Goal: Transaction & Acquisition: Book appointment/travel/reservation

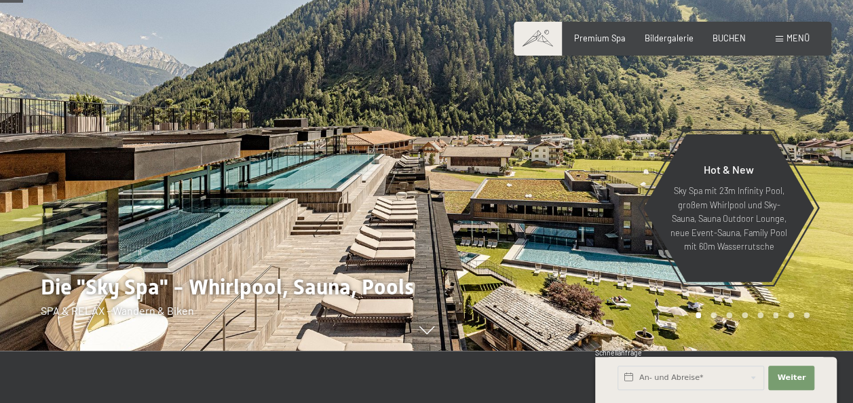
scroll to position [204, 0]
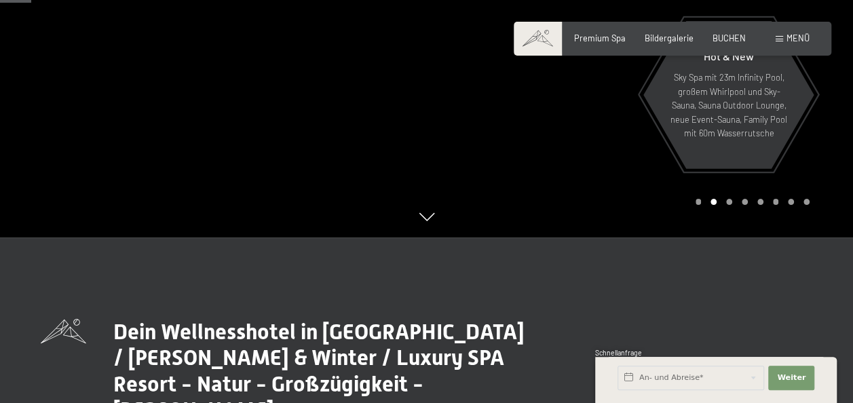
click at [516, 197] on div at bounding box center [640, 16] width 427 height 441
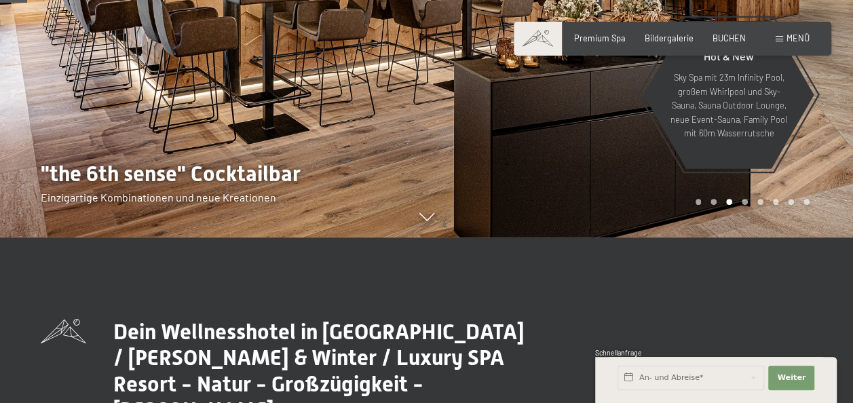
scroll to position [136, 0]
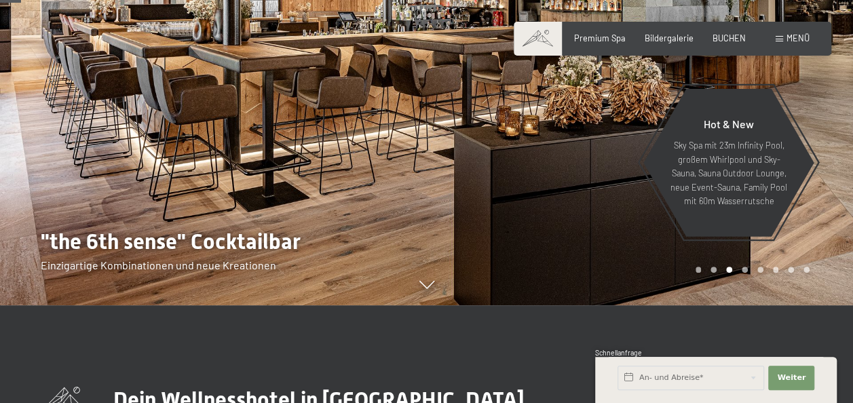
click at [516, 196] on div at bounding box center [640, 84] width 427 height 441
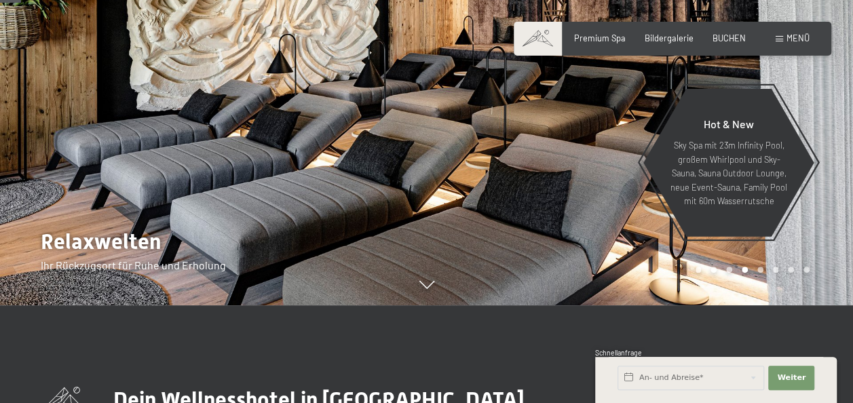
click at [516, 196] on div at bounding box center [640, 84] width 427 height 441
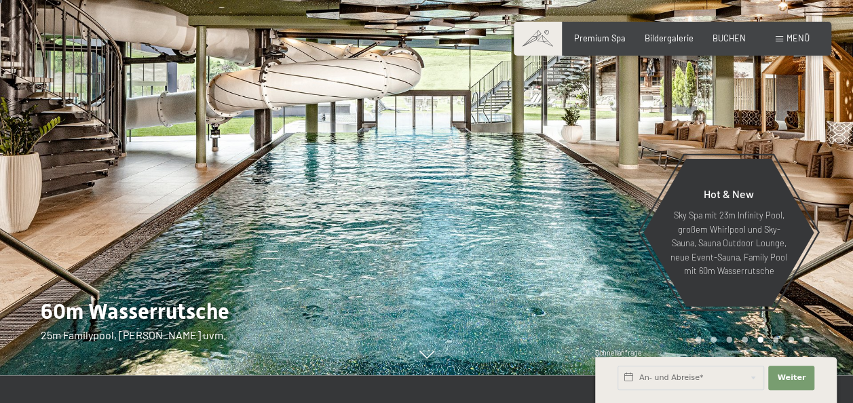
scroll to position [0, 0]
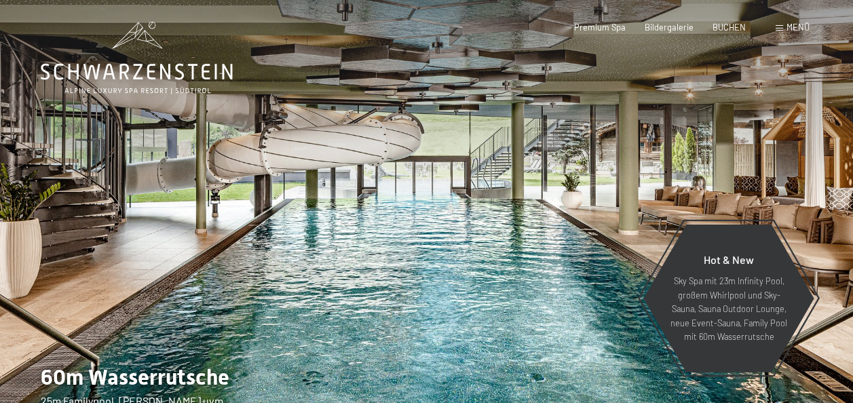
click at [517, 196] on div at bounding box center [640, 220] width 427 height 441
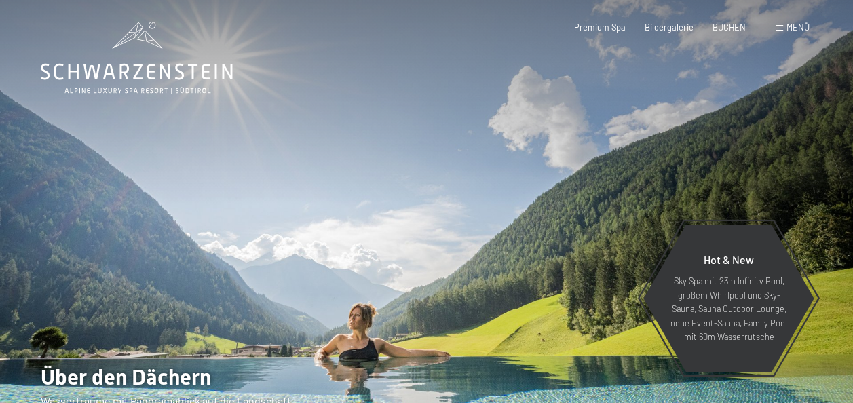
click at [517, 196] on div at bounding box center [640, 220] width 427 height 441
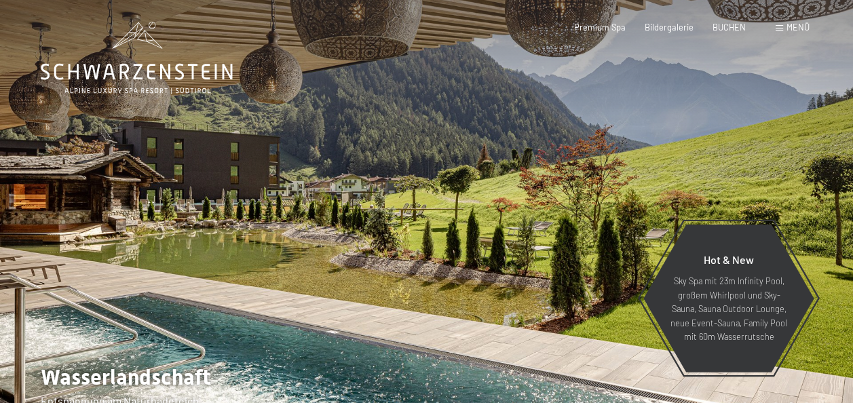
click at [517, 196] on div at bounding box center [640, 220] width 427 height 441
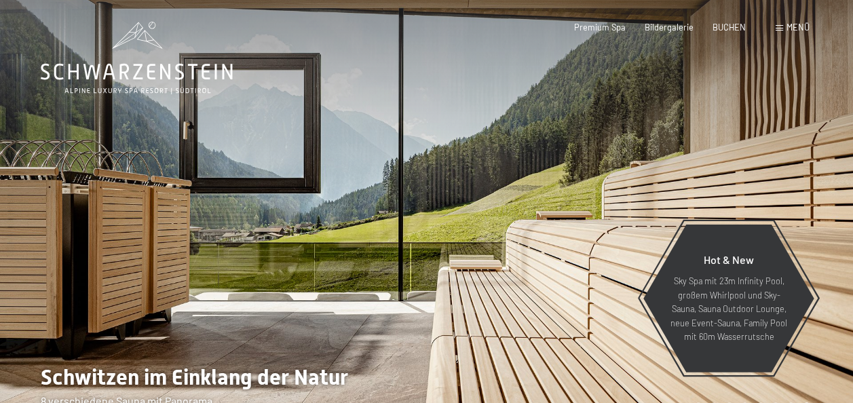
click at [517, 196] on div at bounding box center [640, 220] width 427 height 441
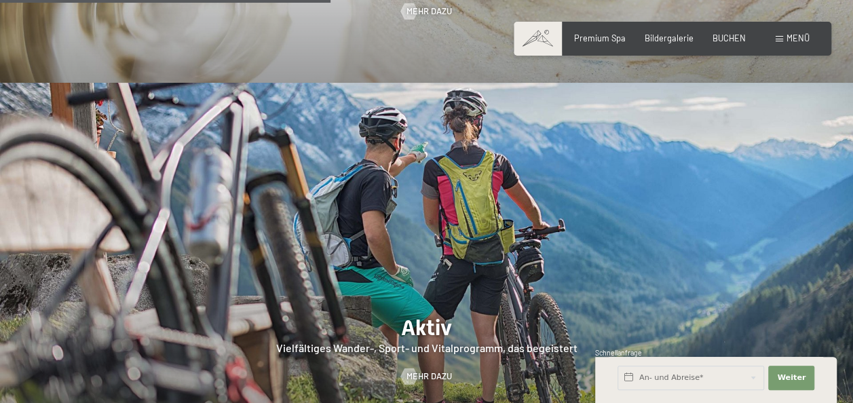
scroll to position [2173, 0]
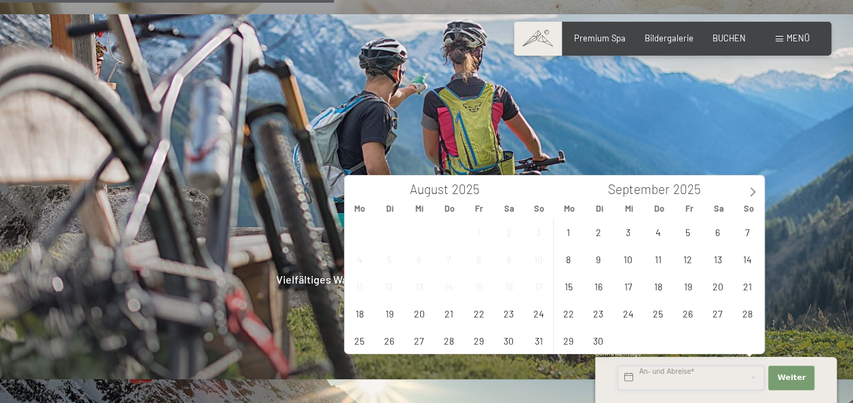
click at [665, 373] on input "text" at bounding box center [691, 378] width 147 height 24
click at [750, 192] on icon at bounding box center [753, 192] width 10 height 10
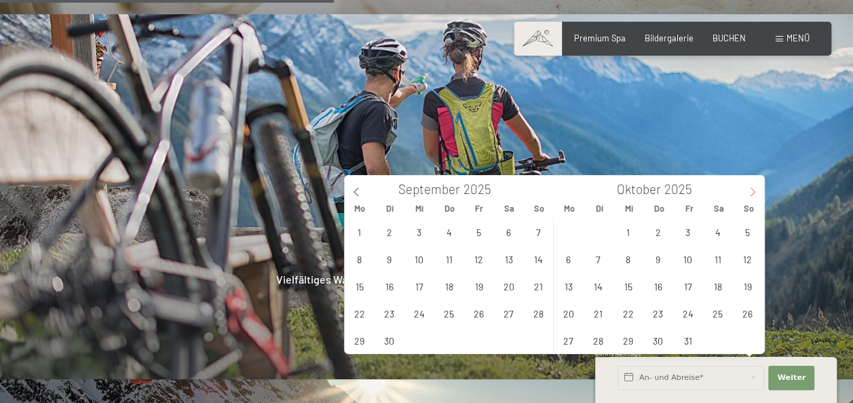
click at [750, 192] on icon at bounding box center [753, 192] width 10 height 10
type input "2026"
click at [750, 192] on icon at bounding box center [753, 192] width 10 height 10
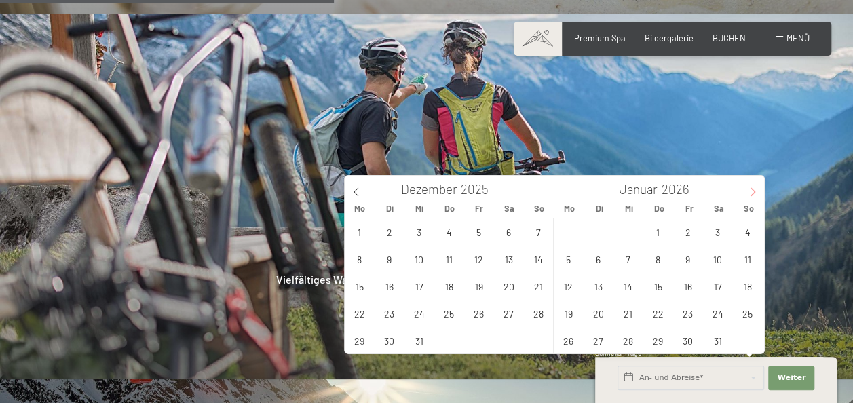
type input "2026"
click at [714, 259] on span "7" at bounding box center [718, 259] width 26 height 26
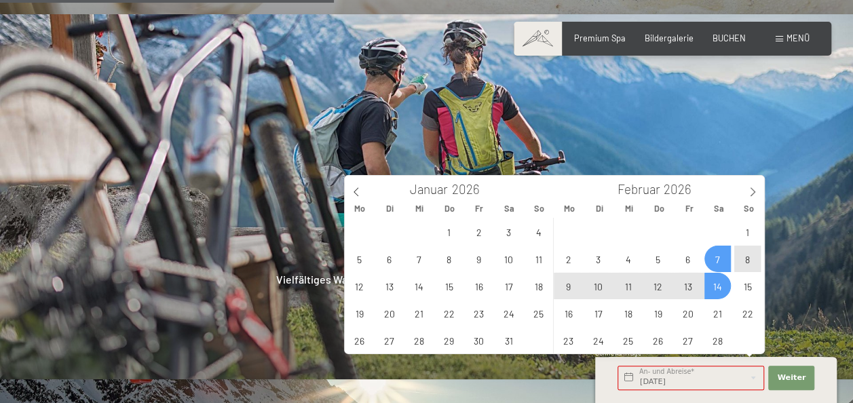
click at [719, 286] on span "14" at bounding box center [718, 286] width 26 height 26
type input "Sa. 07.02.2026 - Sa. 14.02.2026"
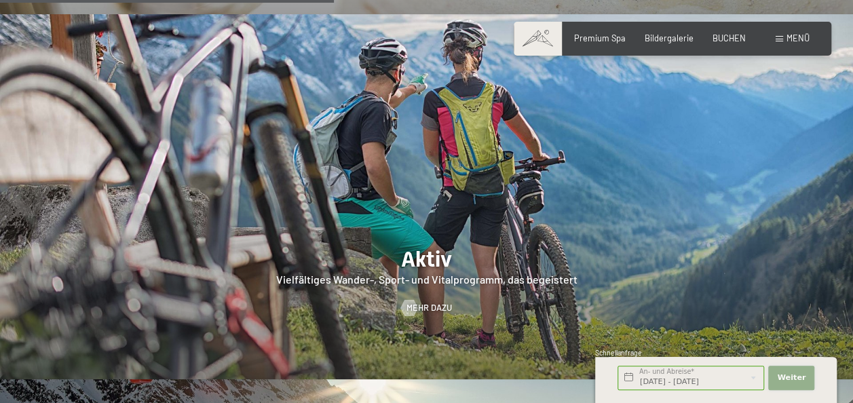
click at [811, 371] on button "Weiter Adressfelder ausblenden" at bounding box center [792, 378] width 46 height 24
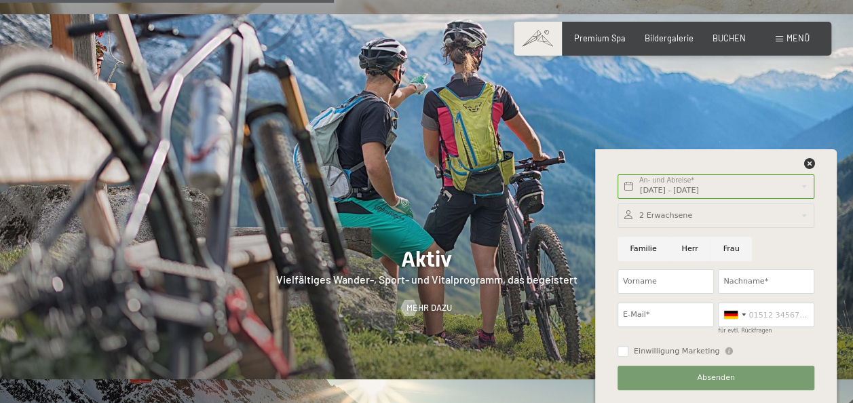
click at [649, 213] on div at bounding box center [716, 216] width 197 height 24
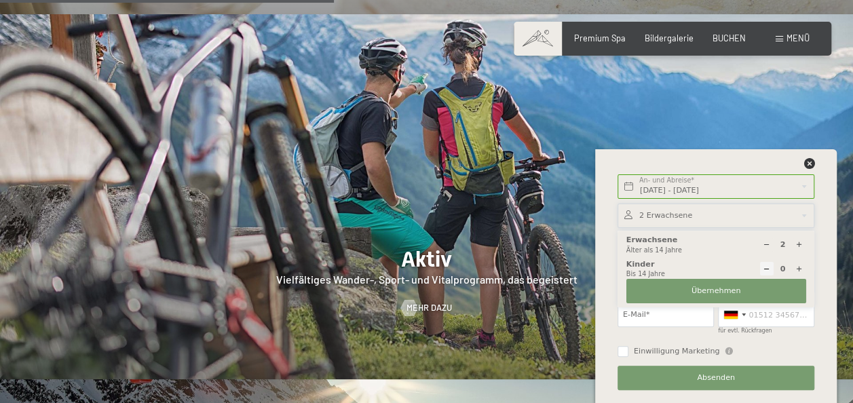
click at [799, 270] on icon at bounding box center [799, 268] width 7 height 7
type input "1"
select select
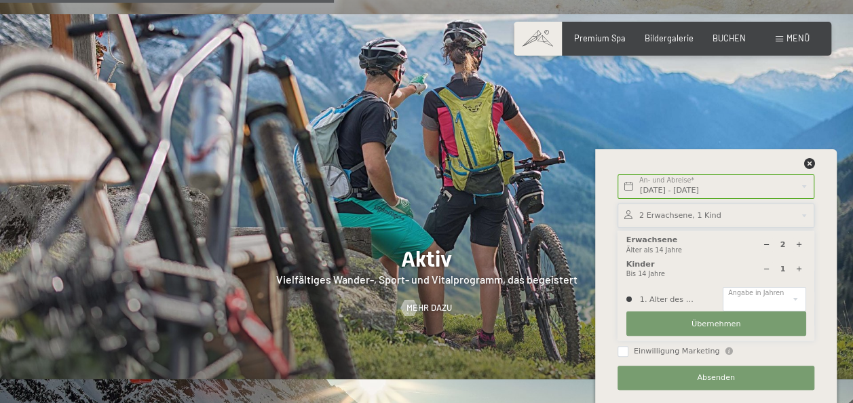
click at [798, 269] on icon at bounding box center [799, 268] width 7 height 7
type input "2"
select select
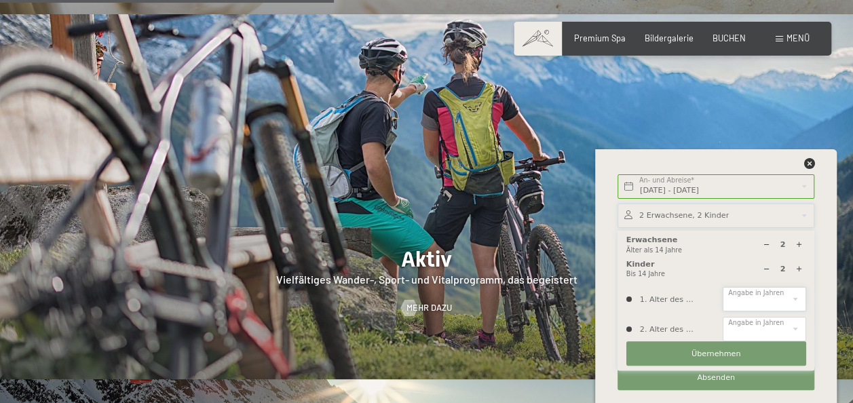
click at [792, 299] on select "0 1 2 3 4 5 6 7 8 9 10 11 12 13 14" at bounding box center [764, 299] width 83 height 24
click at [688, 286] on div "1. Alter des Kindes 0 1 2 3 4 5 6 7 8 9 10 11 12 13 14 Angabe in Jahren 2. Alte…" at bounding box center [716, 314] width 184 height 63
click at [801, 246] on icon at bounding box center [799, 244] width 7 height 7
type input "3"
click at [766, 270] on icon at bounding box center [766, 268] width 7 height 7
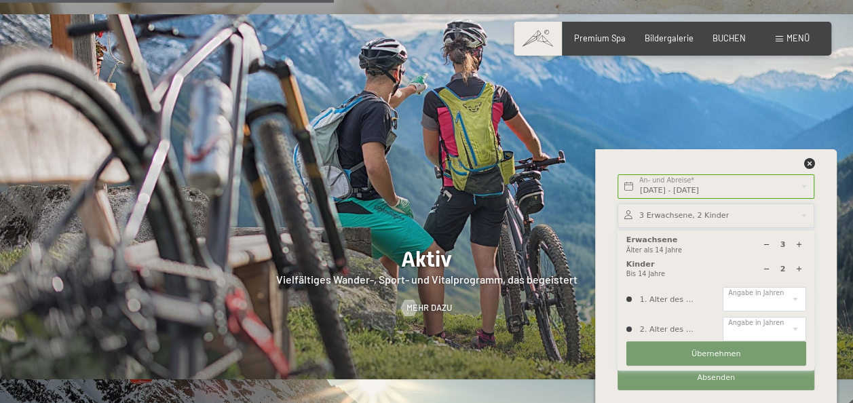
type input "1"
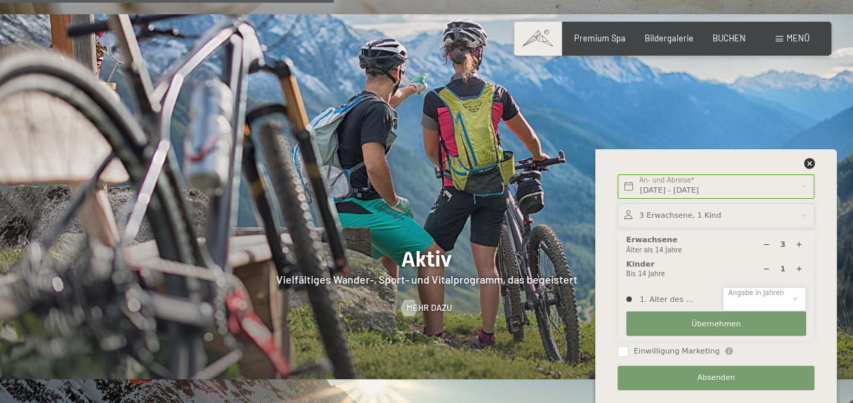
click at [773, 292] on select "0 1 2 3 4 5 6 7 8 9 10 11 12 13 14" at bounding box center [764, 299] width 83 height 24
select select "13"
click at [723, 287] on select "0 1 2 3 4 5 6 7 8 9 10 11 12 13 14" at bounding box center [764, 299] width 83 height 24
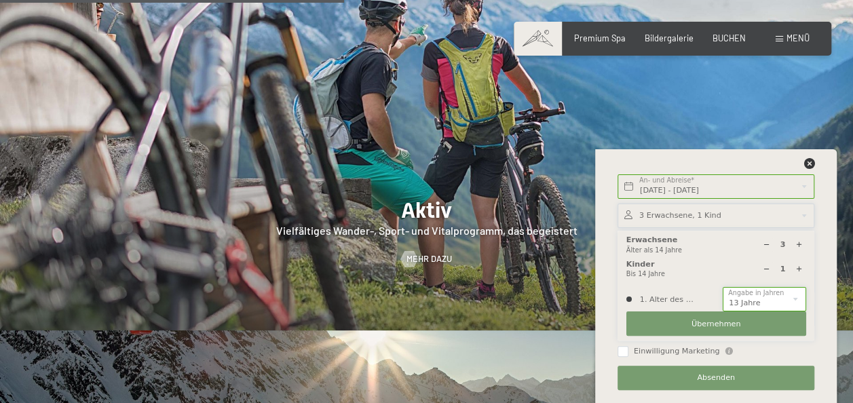
scroll to position [2309, 0]
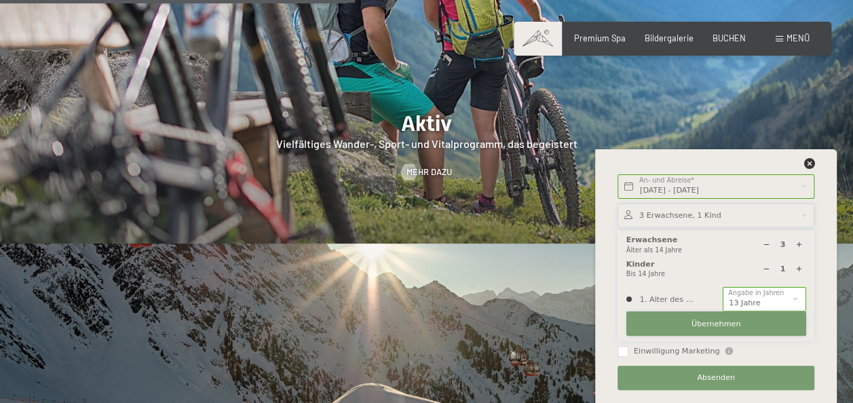
click at [706, 313] on button "Übernehmen" at bounding box center [717, 324] width 180 height 24
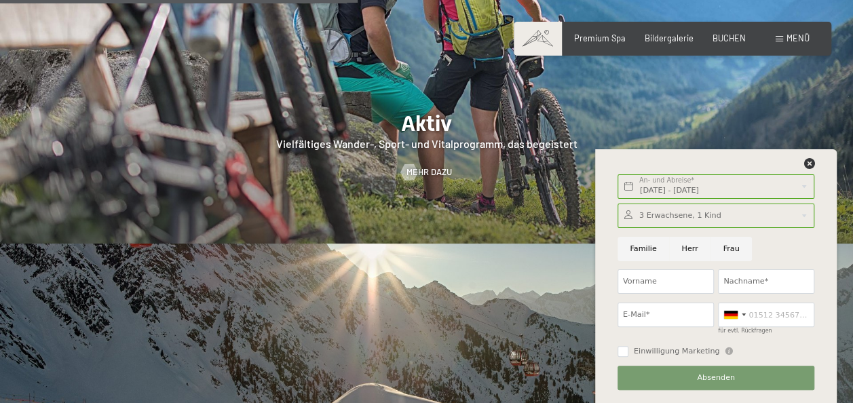
scroll to position [2444, 0]
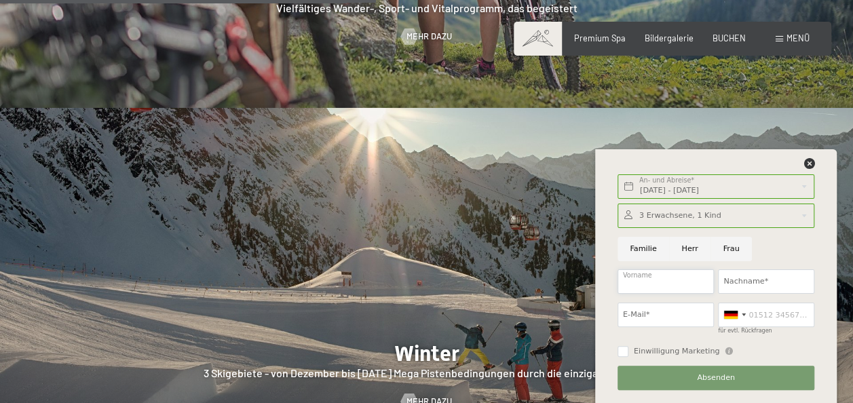
click at [642, 281] on input "Vorname" at bounding box center [666, 282] width 96 height 24
click at [610, 252] on div "Sa. 07.02.2026 - Sa. 14.02.2026 An- und Abreise* 7 Nächte Weiter Adressfelder a…" at bounding box center [716, 276] width 215 height 254
click at [630, 244] on input "Familie" at bounding box center [644, 249] width 52 height 24
radio input "true"
click at [650, 284] on input "Vorname" at bounding box center [666, 282] width 96 height 24
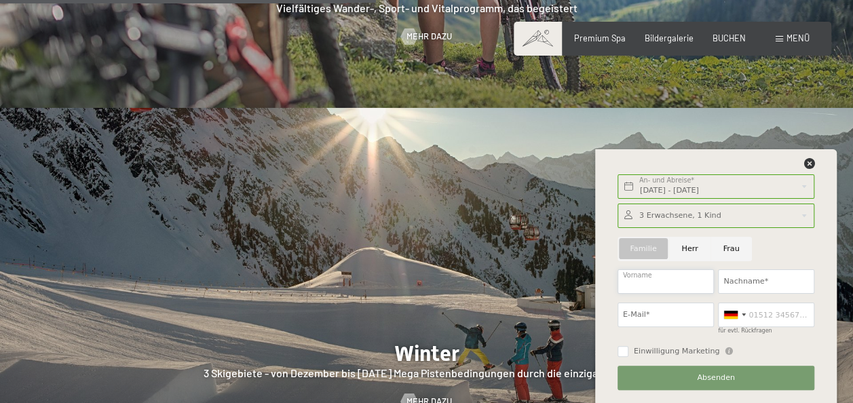
type input "Vlora"
type input "Krasniqi"
type input "k-ola-@hotmail.com"
type input "0762015387"
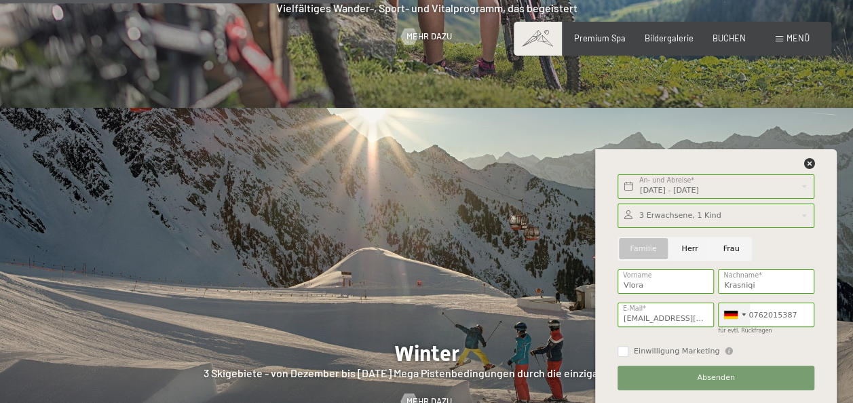
click at [743, 316] on div at bounding box center [744, 315] width 4 height 3
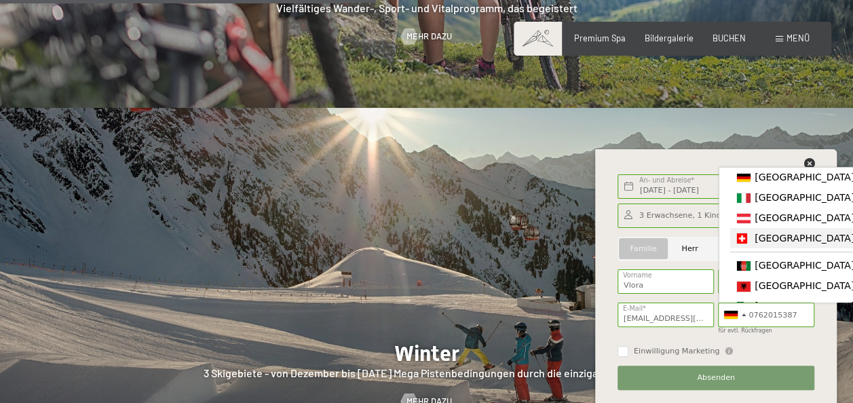
click at [765, 240] on span "[GEOGRAPHIC_DATA] ([GEOGRAPHIC_DATA])" at bounding box center [860, 238] width 210 height 11
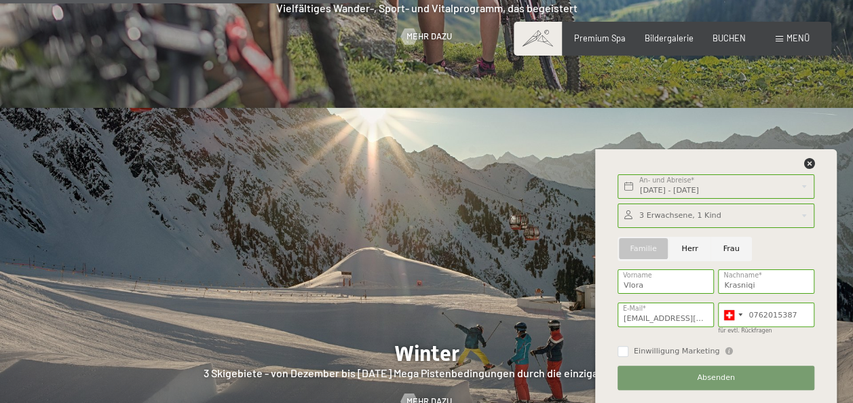
click at [759, 350] on div "Einwilligung Marketing Der Unterfertigte, der die Aufklärung laut Link gelesen …" at bounding box center [716, 351] width 197 height 14
click at [722, 382] on span "Absenden" at bounding box center [716, 378] width 38 height 11
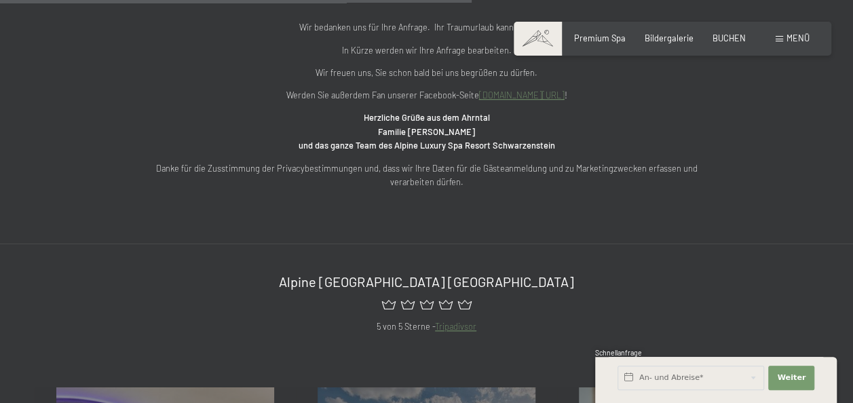
scroll to position [679, 0]
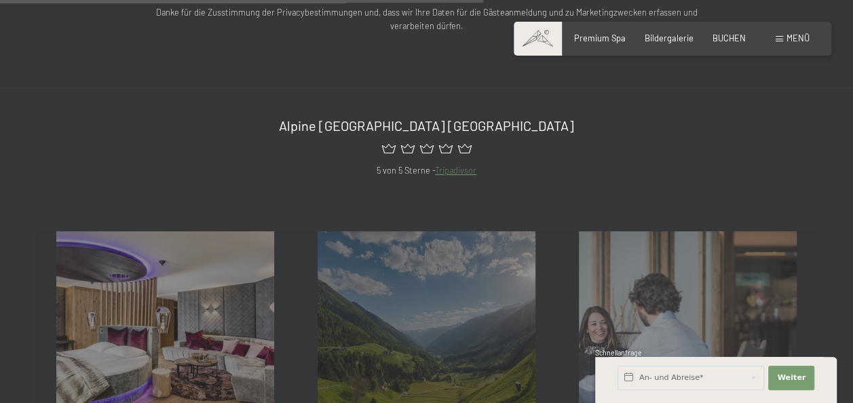
click at [708, 38] on div "Premium Spa Bildergalerie BUCHEN" at bounding box center [650, 39] width 229 height 12
click at [710, 38] on div "Premium Spa Bildergalerie BUCHEN" at bounding box center [650, 39] width 229 height 12
click at [720, 38] on span "BUCHEN" at bounding box center [729, 36] width 33 height 11
click at [572, 189] on div "Zimmer & Preise Mehr erfahren Sommer & Winter Mehr erfahren Fun / Aktiv Mehr er…" at bounding box center [426, 313] width 853 height 272
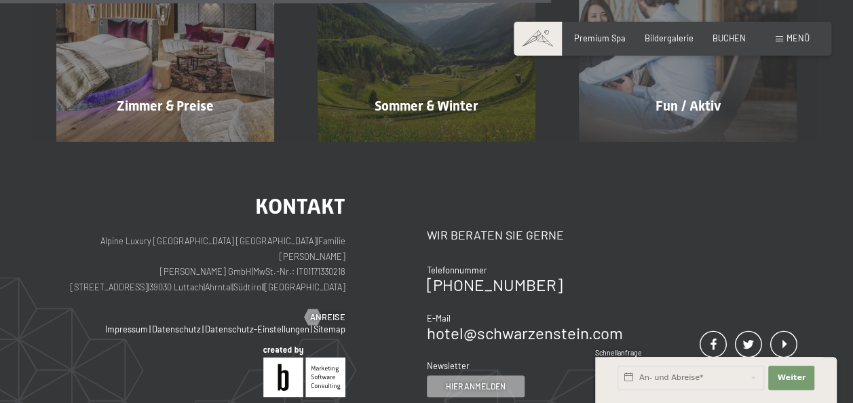
scroll to position [716, 0]
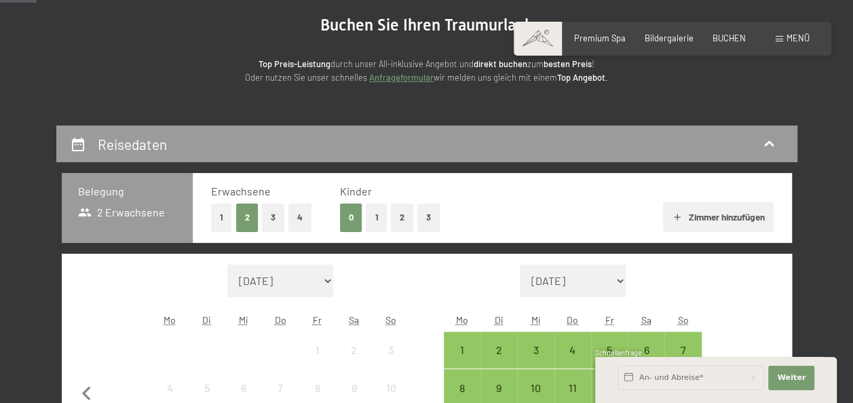
scroll to position [204, 0]
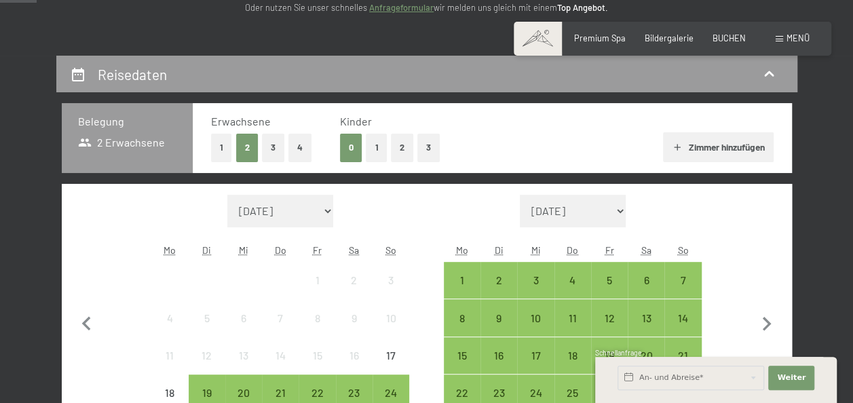
click at [401, 154] on button "2" at bounding box center [402, 148] width 22 height 28
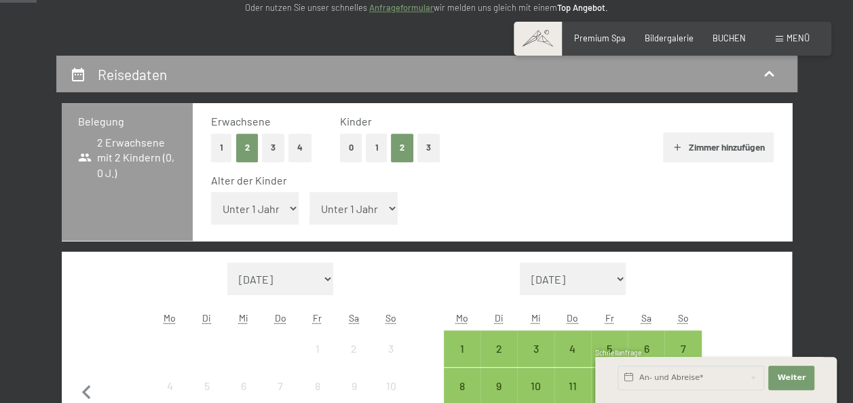
click at [275, 214] on select "Unter 1 Jahr 1 Jahr 2 Jahre 3 Jahre 4 Jahre 5 Jahre 6 Jahre 7 Jahre 8 Jahre 9 J…" at bounding box center [255, 208] width 88 height 33
select select "15"
click at [211, 192] on select "Unter 1 Jahr 1 Jahr 2 Jahre 3 Jahre 4 Jahre 5 Jahre 6 Jahre 7 Jahre 8 Jahre 9 J…" at bounding box center [255, 208] width 88 height 33
click at [380, 213] on select "Unter 1 Jahr 1 Jahr 2 Jahre 3 Jahre 4 Jahre 5 Jahre 6 Jahre 7 Jahre 8 Jahre 9 J…" at bounding box center [354, 208] width 88 height 33
select select "13"
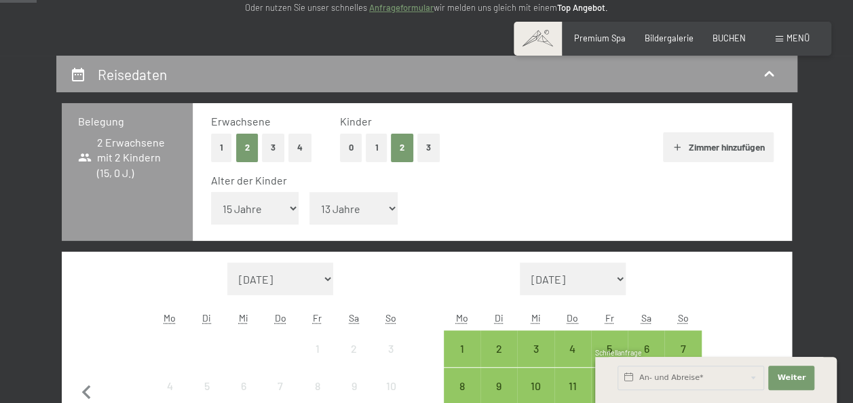
click at [310, 192] on select "Unter 1 Jahr 1 Jahr 2 Jahre 3 Jahre 4 Jahre 5 Jahre 6 Jahre 7 Jahre 8 Jahre 9 J…" at bounding box center [354, 208] width 88 height 33
click at [628, 223] on div "Alter der Kinder Unter 1 Jahr 1 Jahr 2 Jahre 3 Jahre 4 Jahre 5 Jahre 6 Jahre 7 …" at bounding box center [492, 202] width 563 height 58
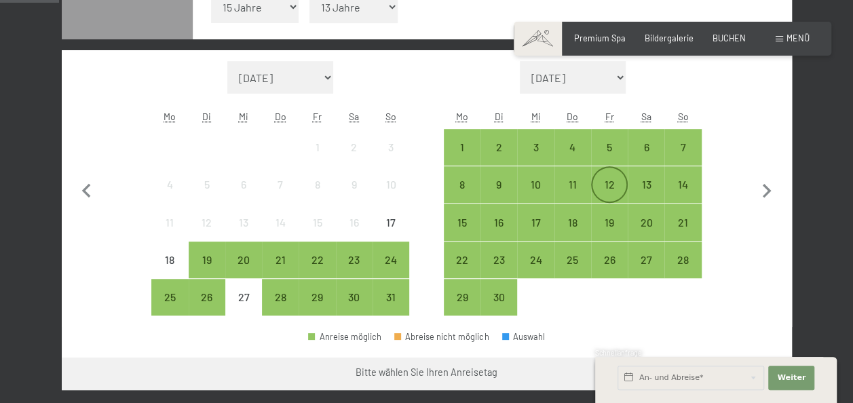
scroll to position [407, 0]
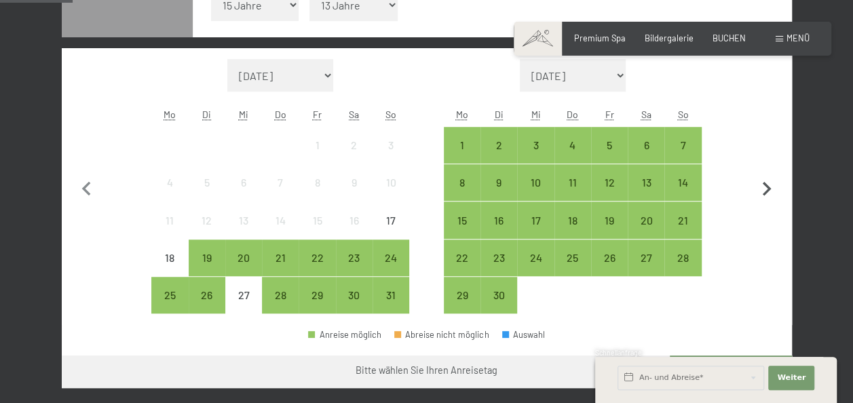
click at [769, 189] on icon "button" at bounding box center [767, 189] width 9 height 14
select select "2025-09-01"
select select "2025-10-01"
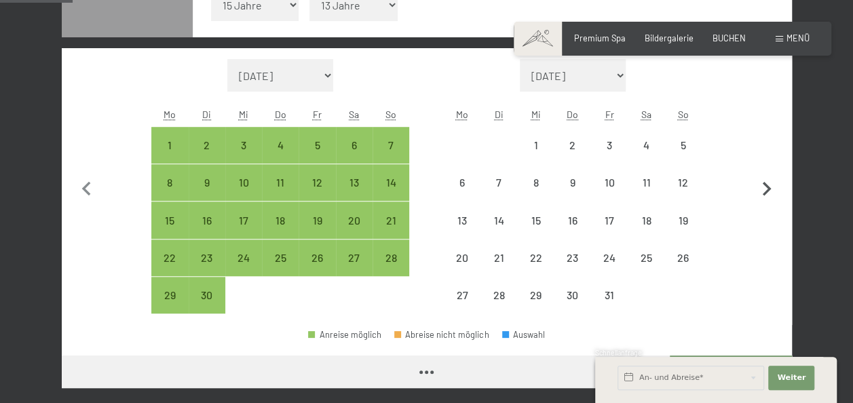
click at [769, 189] on icon "button" at bounding box center [767, 189] width 9 height 14
select select "2025-10-01"
select select "2025-11-01"
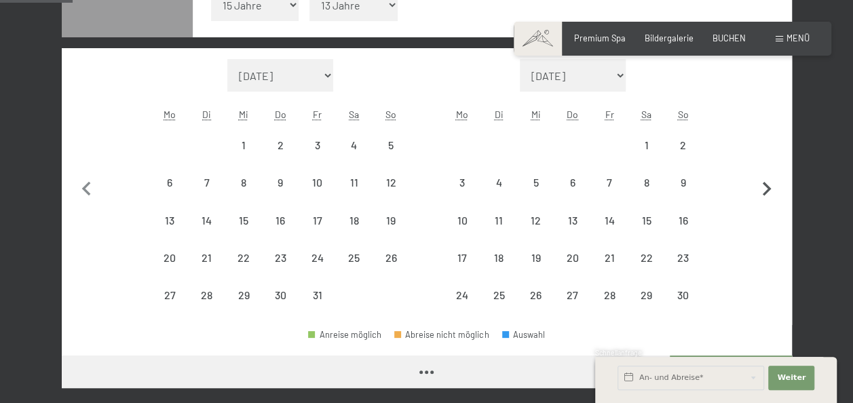
click at [769, 189] on icon "button" at bounding box center [767, 189] width 9 height 14
select select "2025-11-01"
select select "2025-12-01"
click at [769, 189] on icon "button" at bounding box center [767, 189] width 9 height 14
select select "2025-12-01"
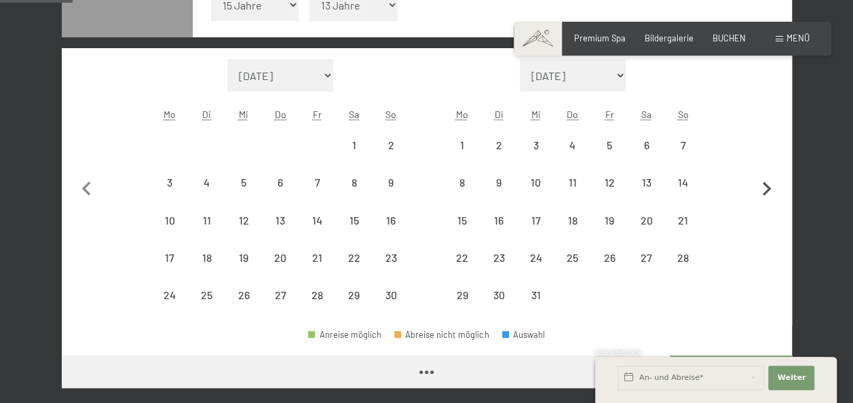
select select "2026-01-01"
select select "2025-12-01"
select select "2026-01-01"
select select "2025-12-01"
select select "2026-01-01"
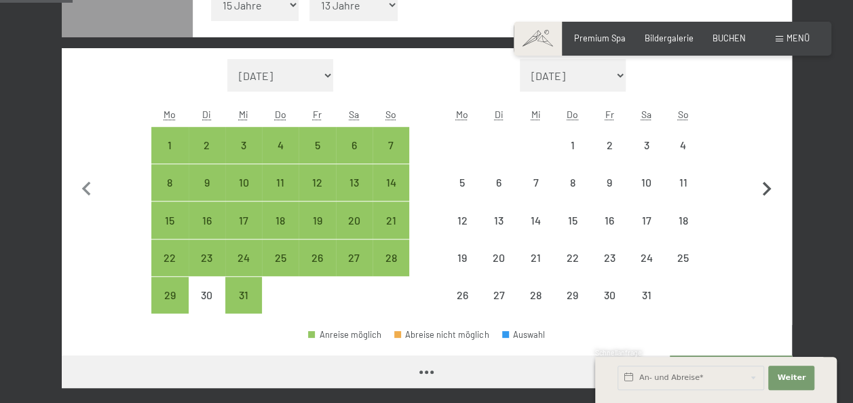
click at [769, 189] on icon "button" at bounding box center [767, 189] width 9 height 14
select select "2026-01-01"
select select "2026-02-01"
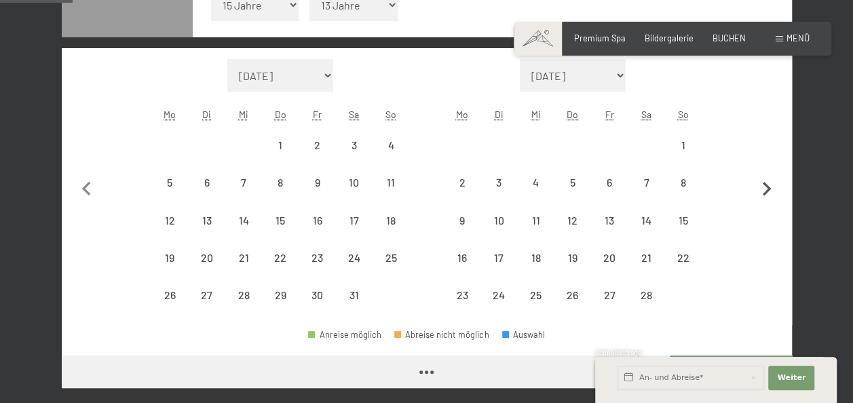
select select "2026-01-01"
select select "2026-02-01"
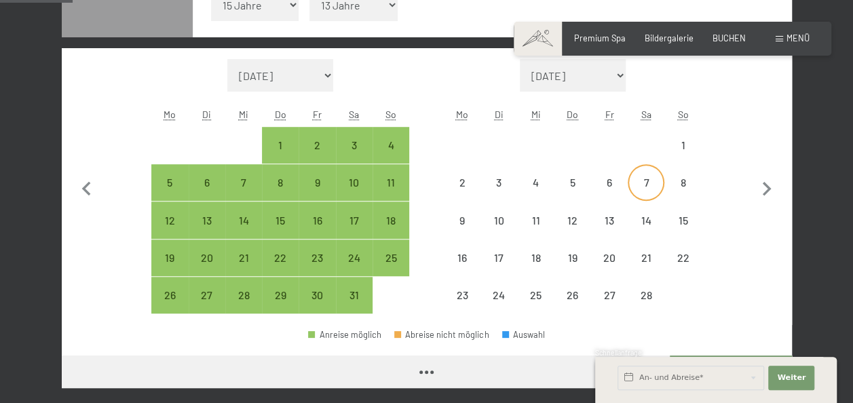
select select "2026-01-01"
select select "2026-02-01"
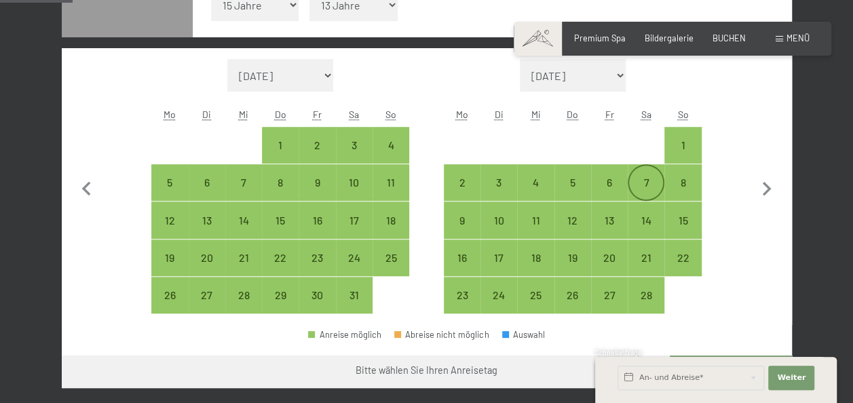
click at [646, 177] on div "7" at bounding box center [646, 194] width 34 height 34
select select "2026-01-01"
select select "2026-02-01"
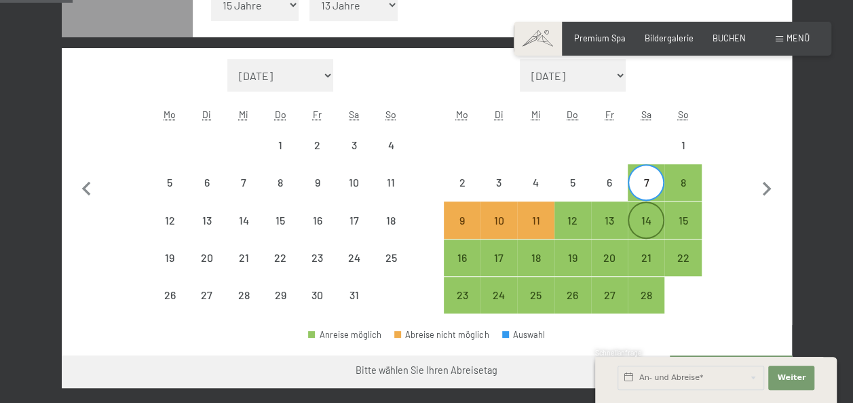
click at [644, 217] on div "14" at bounding box center [646, 232] width 34 height 34
select select "2026-01-01"
select select "2026-02-01"
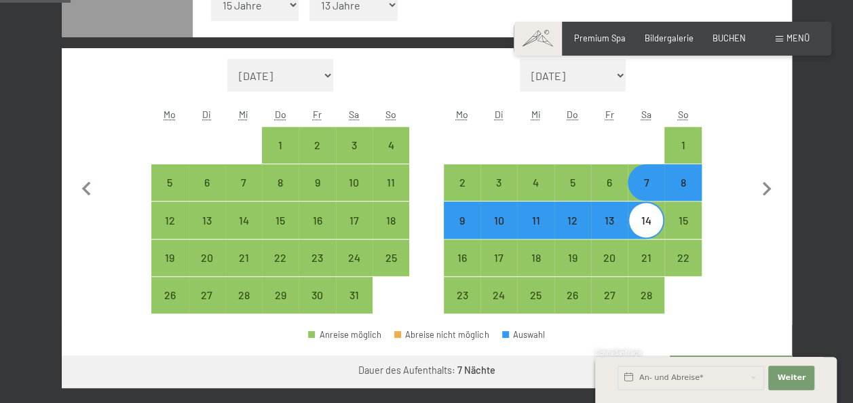
scroll to position [611, 0]
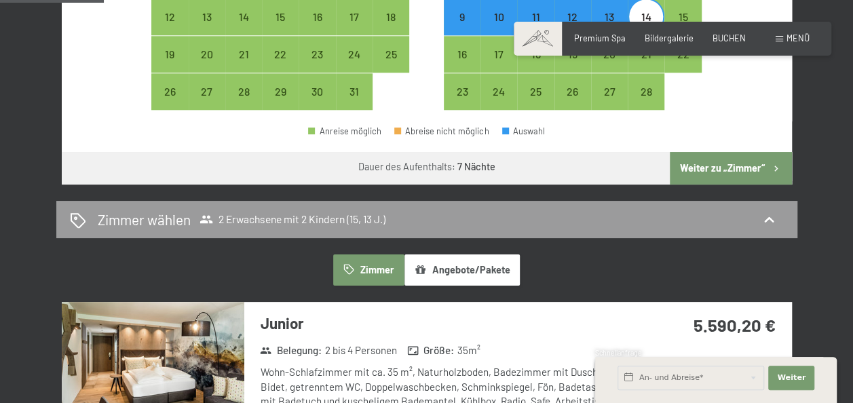
click at [571, 265] on div "Zimmer Angebote/Pakete" at bounding box center [427, 270] width 731 height 31
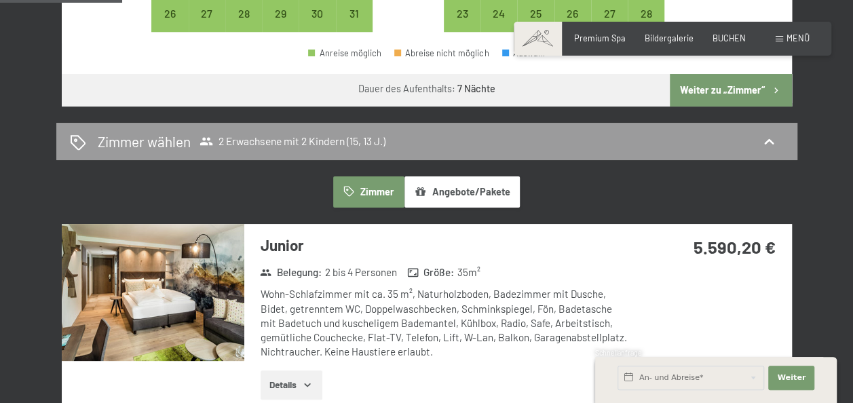
scroll to position [747, 0]
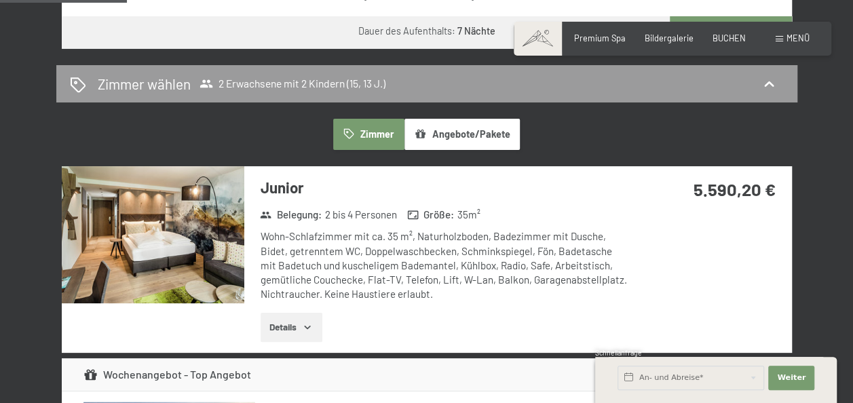
click at [225, 276] on img at bounding box center [153, 234] width 183 height 137
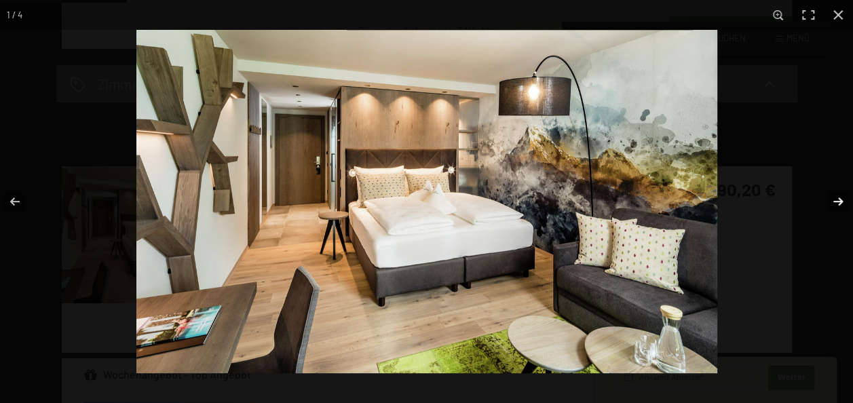
click at [839, 200] on button "button" at bounding box center [830, 202] width 48 height 68
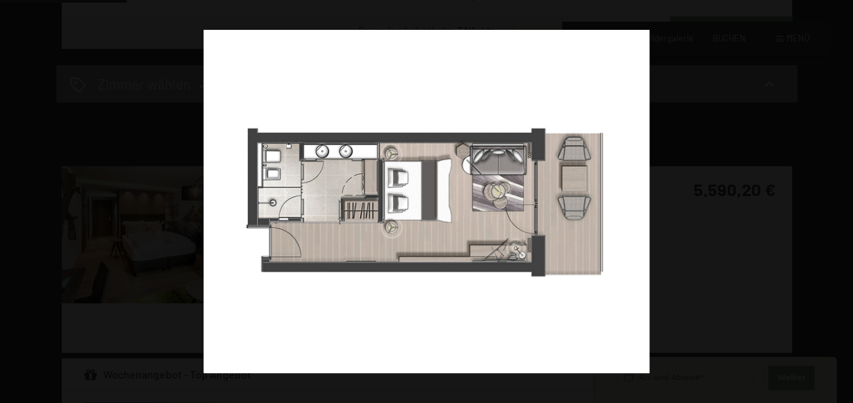
click at [839, 200] on button "button" at bounding box center [830, 202] width 48 height 68
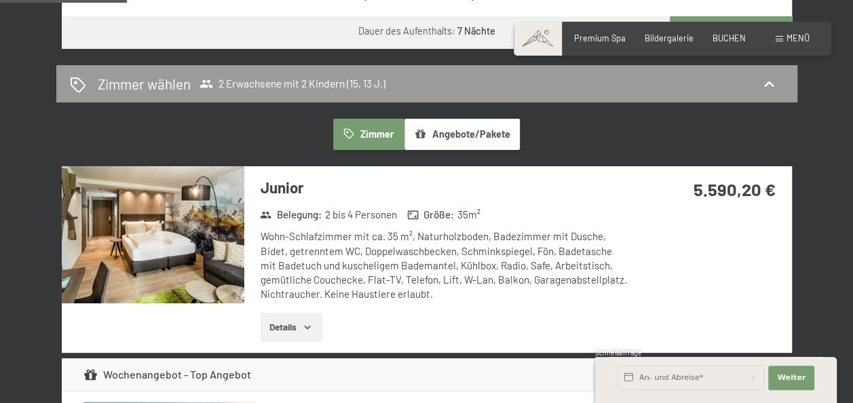
click at [0, 0] on button "button" at bounding box center [0, 0] width 0 height 0
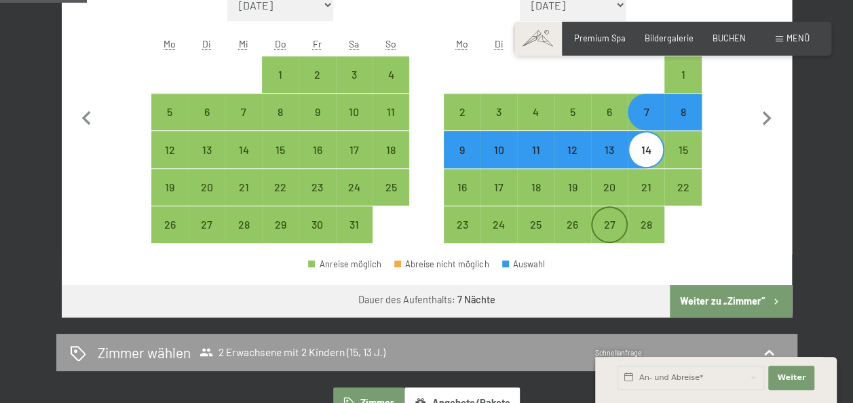
scroll to position [543, 0]
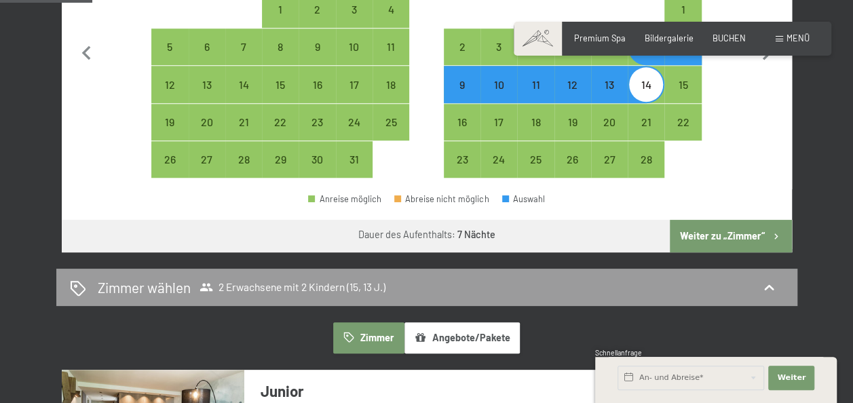
click at [482, 339] on button "Angebote/Pakete" at bounding box center [462, 338] width 115 height 31
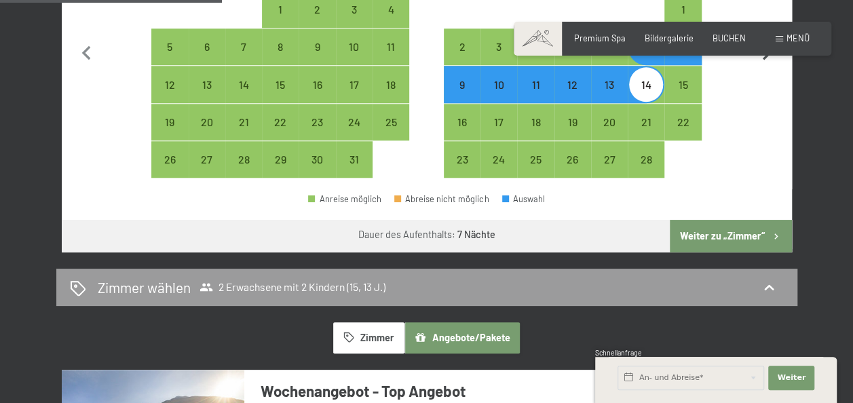
scroll to position [407, 0]
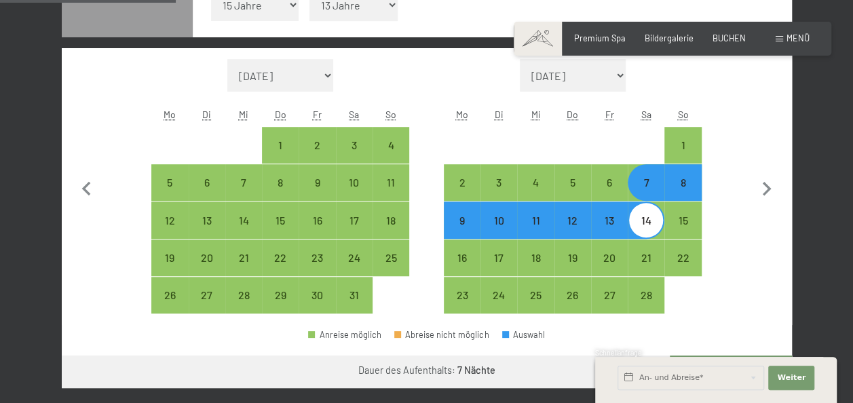
click at [650, 223] on div "14" at bounding box center [646, 232] width 34 height 34
select select "2026-01-01"
select select "2026-02-01"
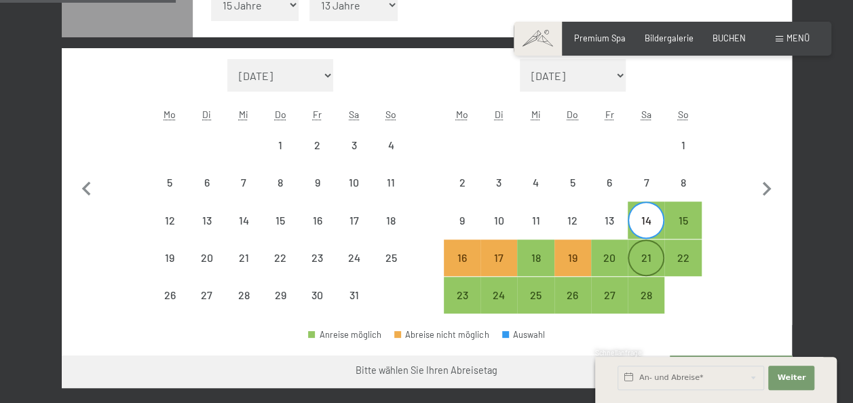
click at [641, 259] on div "21" at bounding box center [646, 270] width 34 height 34
select select "2026-01-01"
select select "2026-02-01"
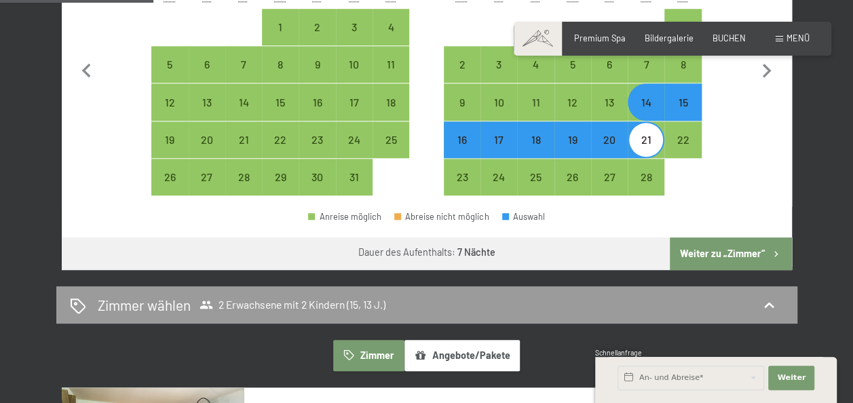
scroll to position [611, 0]
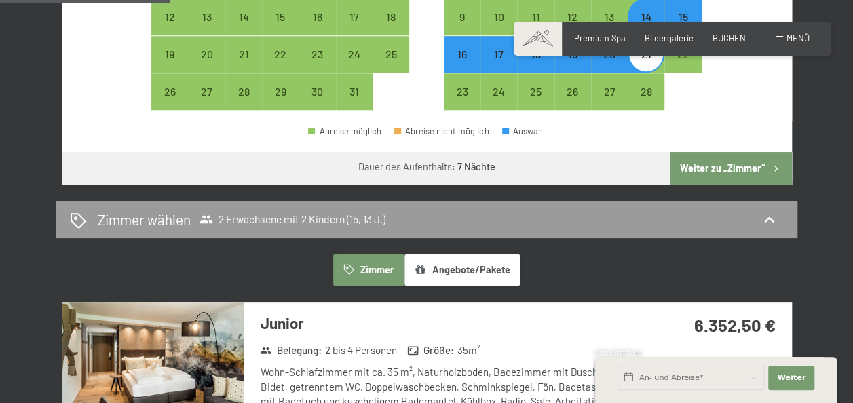
click at [711, 177] on button "Weiter zu „Zimmer“" at bounding box center [731, 168] width 122 height 33
select select "2026-01-01"
select select "2026-02-01"
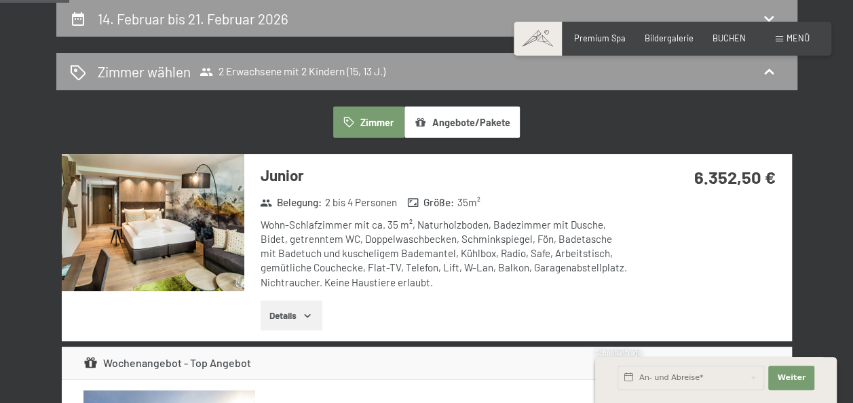
scroll to position [56, 0]
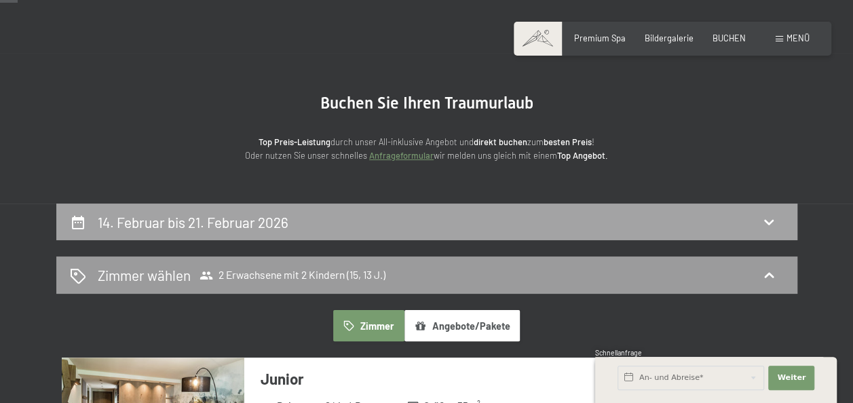
click at [648, 217] on div "14. Februar bis 21. Februar 2026" at bounding box center [427, 223] width 714 height 20
select select "15"
select select "13"
select select "2026-01-01"
select select "2026-02-01"
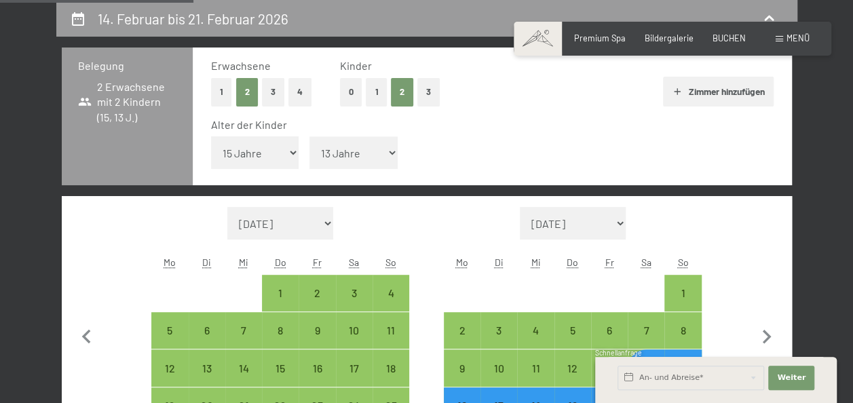
scroll to position [395, 0]
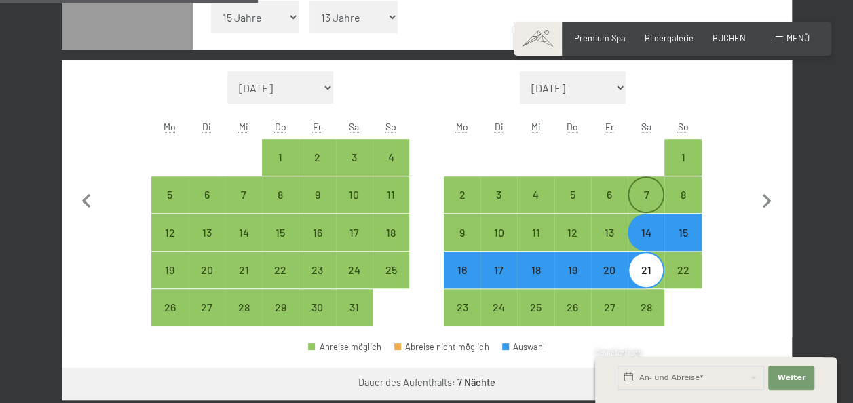
click at [648, 202] on div "7" at bounding box center [646, 206] width 34 height 34
select select "2026-01-01"
select select "2026-02-01"
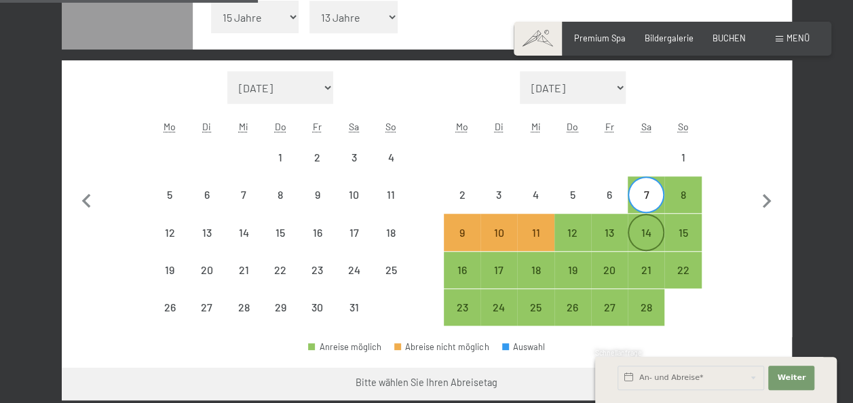
click at [652, 235] on div "14" at bounding box center [646, 244] width 34 height 34
select select "2026-01-01"
select select "2026-02-01"
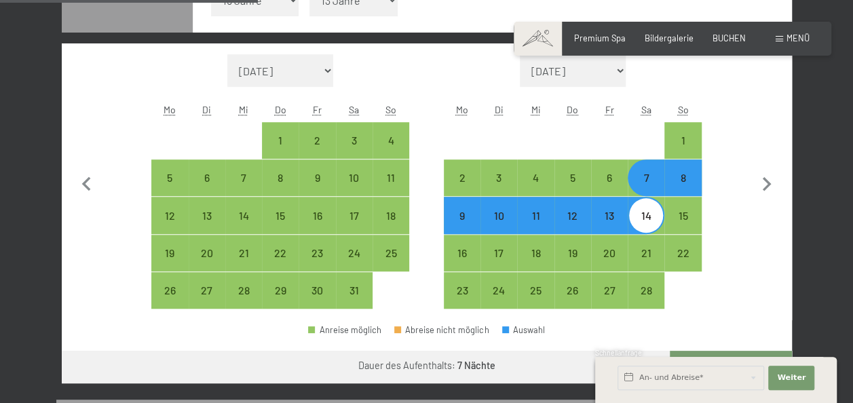
scroll to position [667, 0]
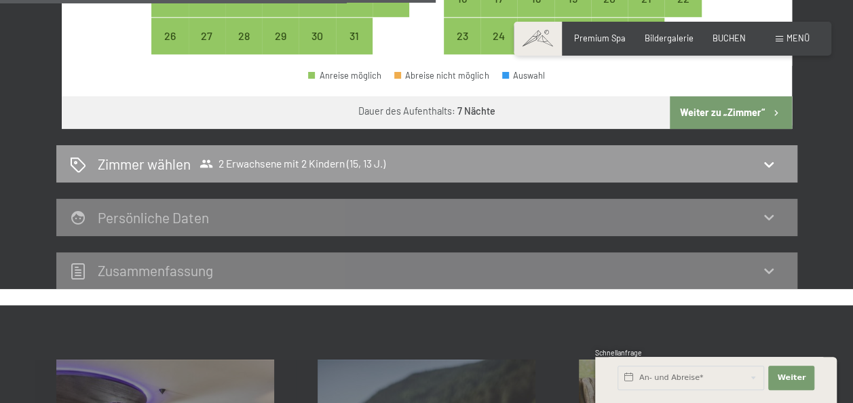
click at [717, 115] on button "Weiter zu „Zimmer“" at bounding box center [731, 112] width 122 height 33
select select "2026-01-01"
select select "2026-02-01"
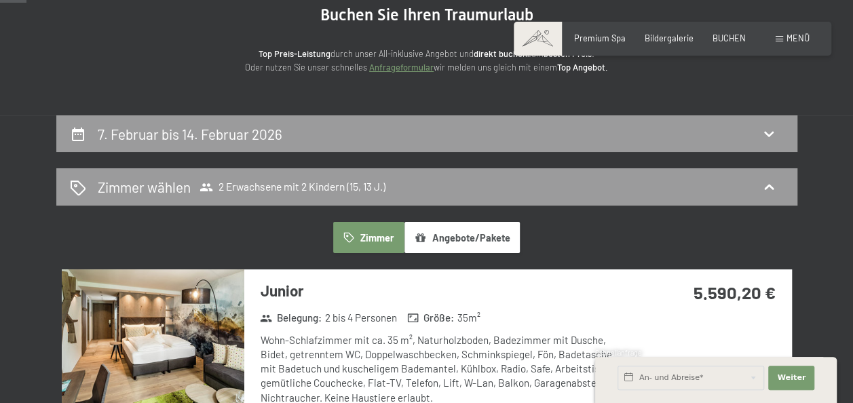
scroll to position [124, 0]
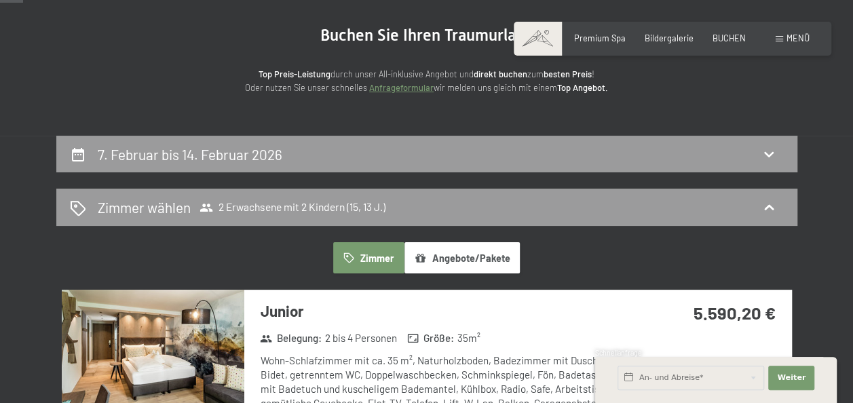
click at [381, 249] on button "Zimmer" at bounding box center [368, 257] width 71 height 31
click at [487, 260] on button "Angebote/Pakete" at bounding box center [462, 257] width 115 height 31
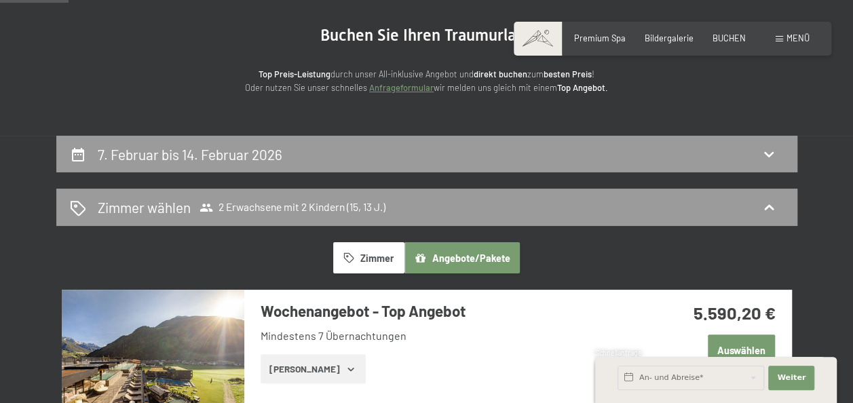
click at [386, 255] on button "Zimmer" at bounding box center [368, 257] width 71 height 31
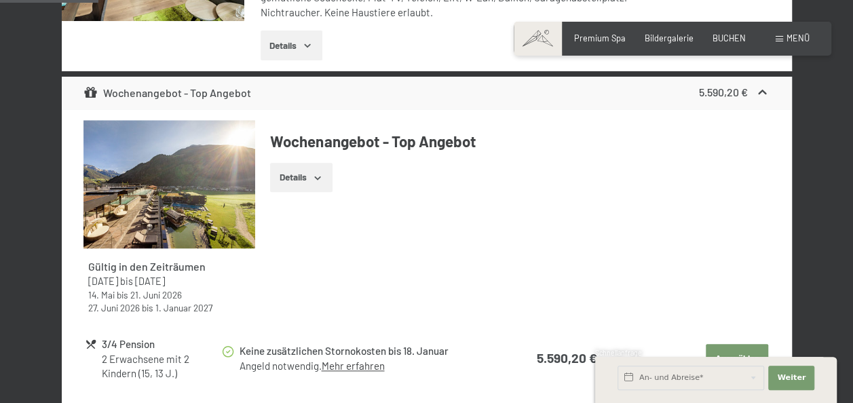
scroll to position [531, 0]
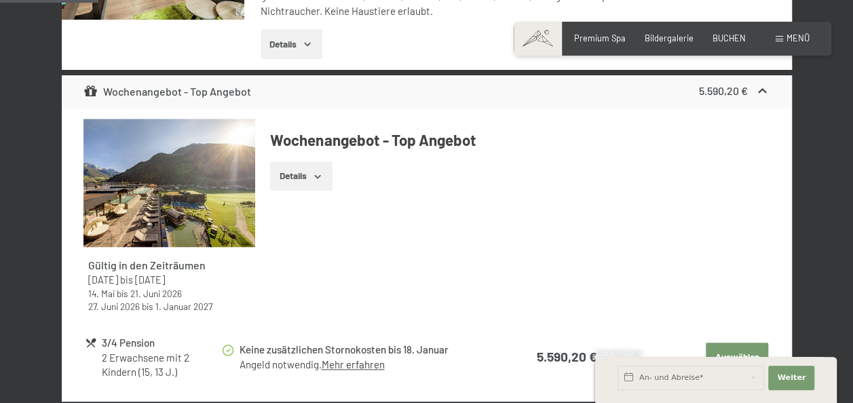
click at [219, 217] on img at bounding box center [170, 183] width 172 height 129
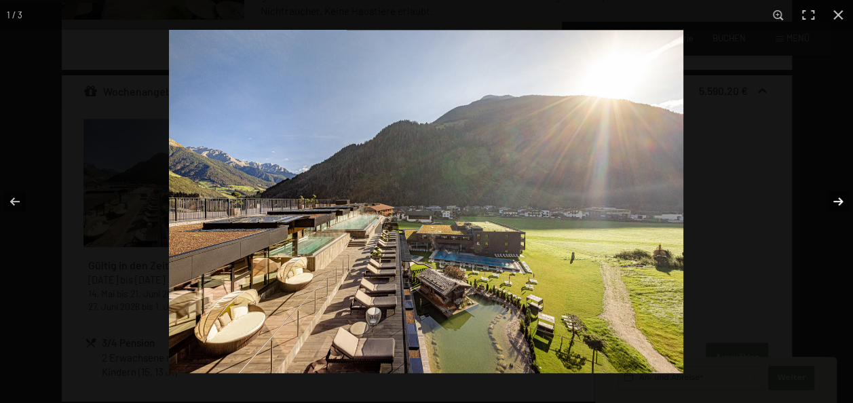
click at [843, 194] on button "button" at bounding box center [830, 202] width 48 height 68
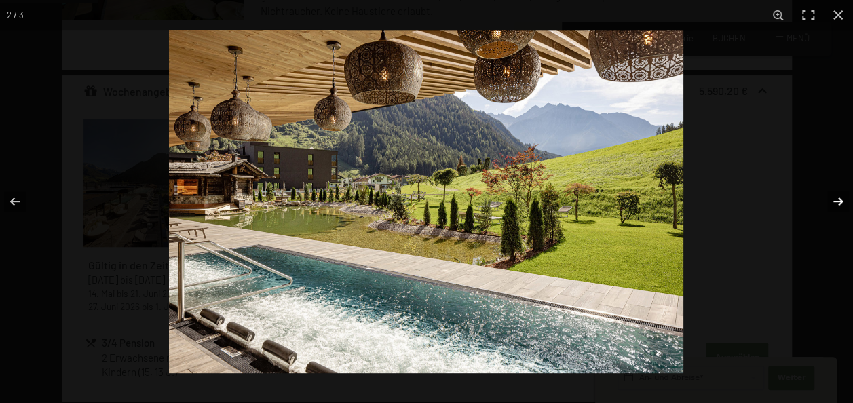
click at [843, 194] on button "button" at bounding box center [830, 202] width 48 height 68
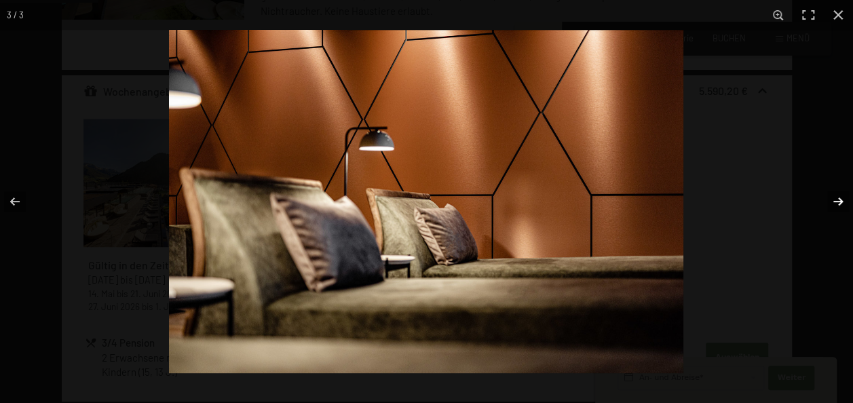
click at [843, 194] on button "button" at bounding box center [830, 202] width 48 height 68
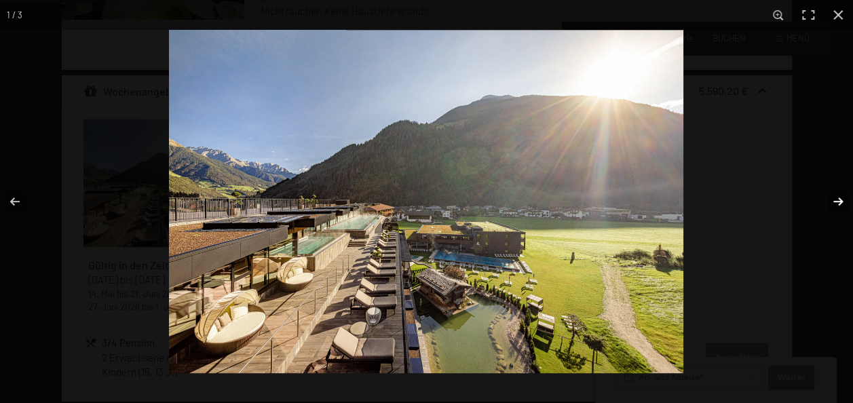
click at [843, 193] on button "button" at bounding box center [830, 202] width 48 height 68
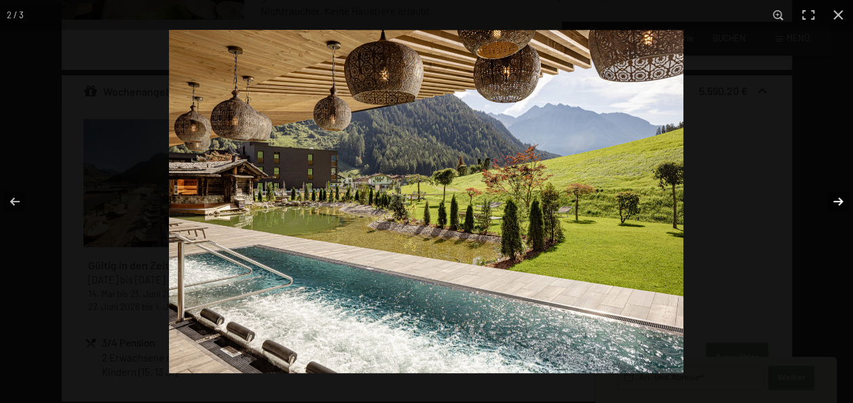
click at [843, 192] on button "button" at bounding box center [830, 202] width 48 height 68
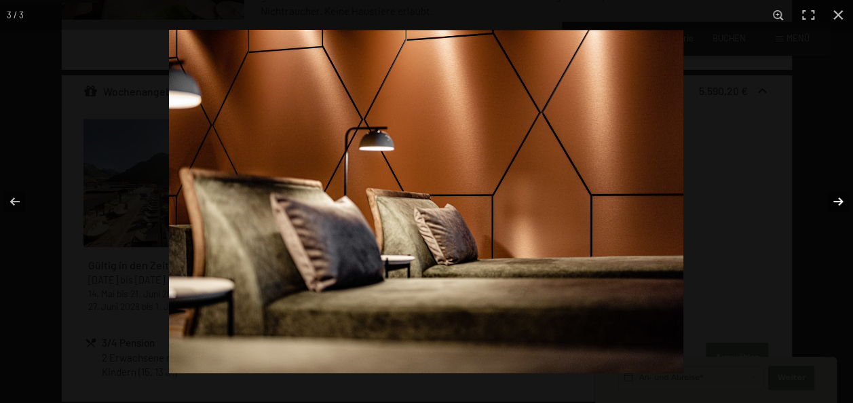
click at [843, 191] on button "button" at bounding box center [830, 202] width 48 height 68
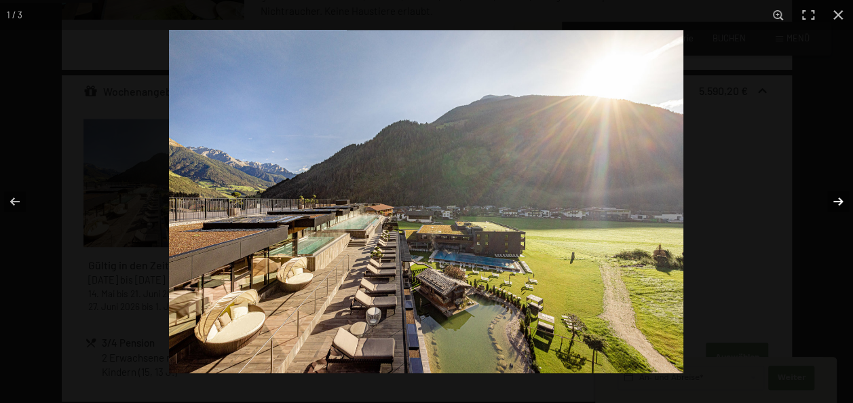
click at [843, 191] on button "button" at bounding box center [830, 202] width 48 height 68
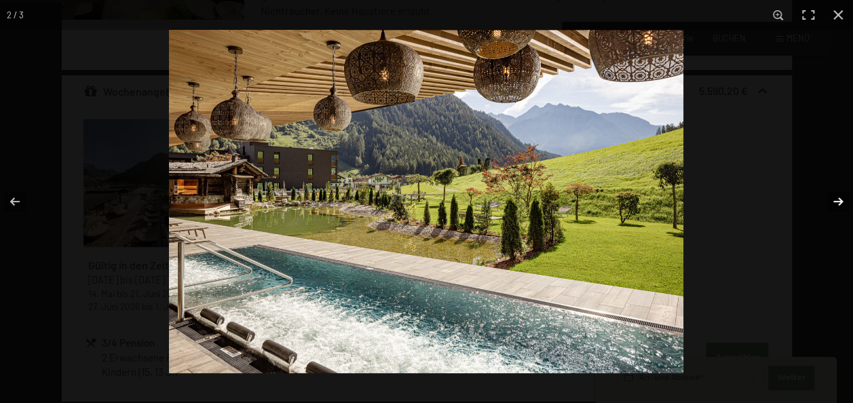
click at [842, 189] on button "button" at bounding box center [830, 202] width 48 height 68
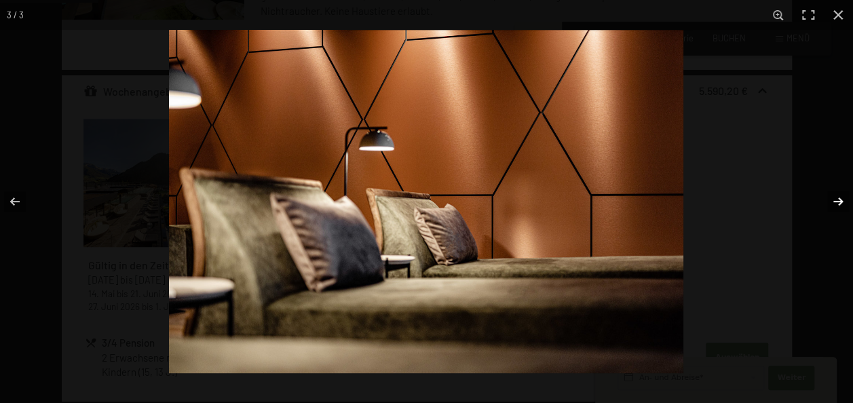
click at [841, 189] on button "button" at bounding box center [830, 202] width 48 height 68
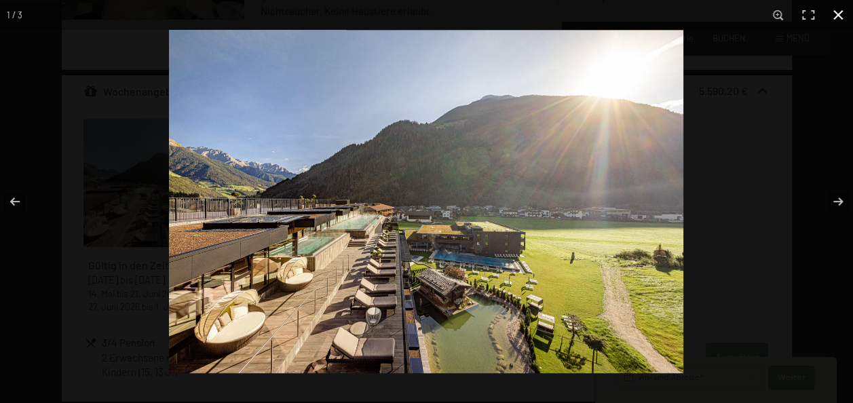
click at [842, 19] on button "button" at bounding box center [839, 15] width 30 height 30
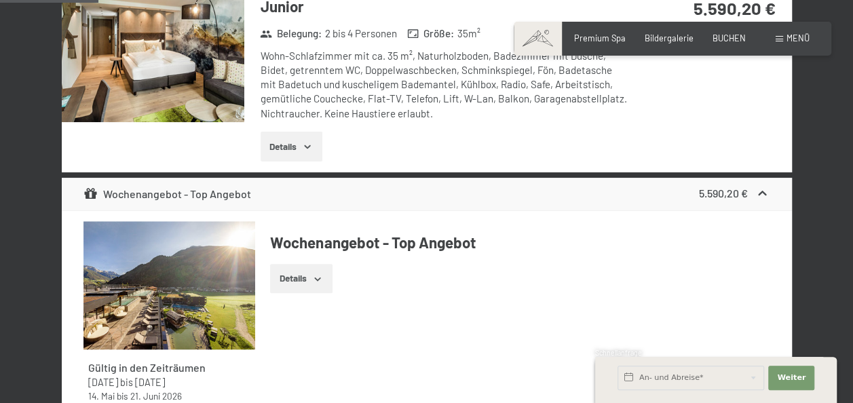
scroll to position [327, 0]
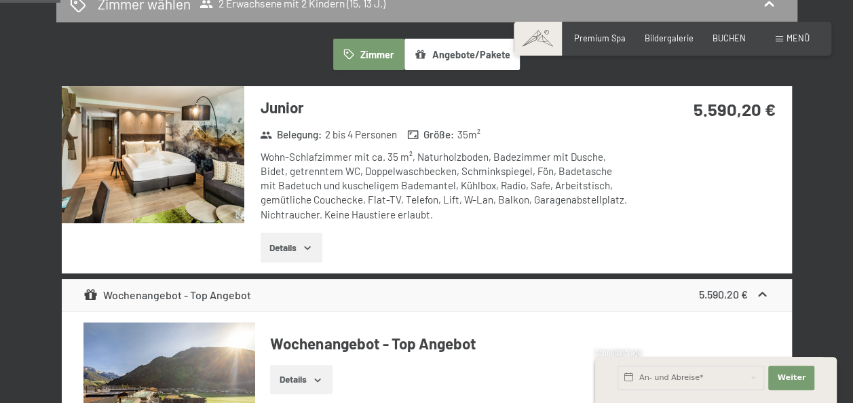
click at [165, 197] on img at bounding box center [153, 154] width 183 height 137
click at [0, 0] on button "button" at bounding box center [0, 0] width 0 height 0
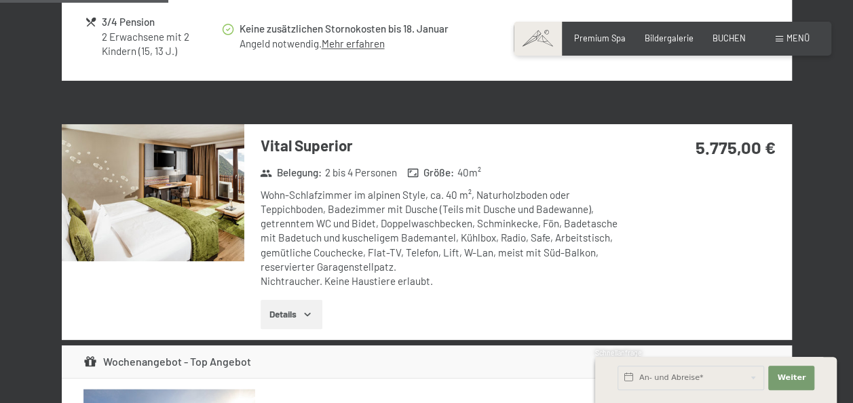
scroll to position [938, 0]
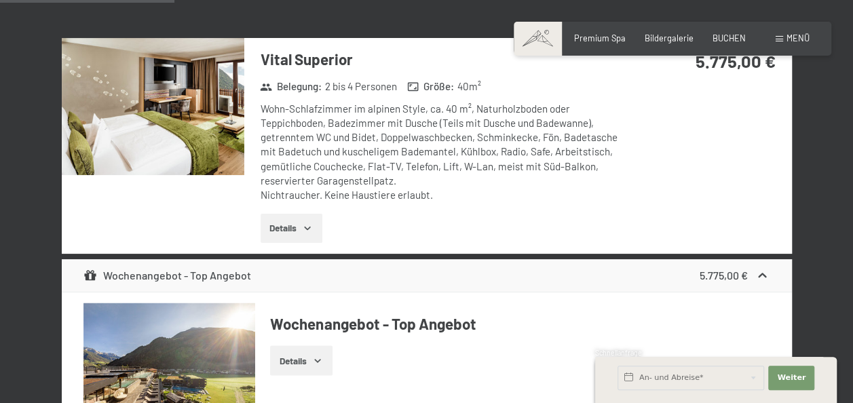
click at [183, 151] on img at bounding box center [153, 106] width 183 height 137
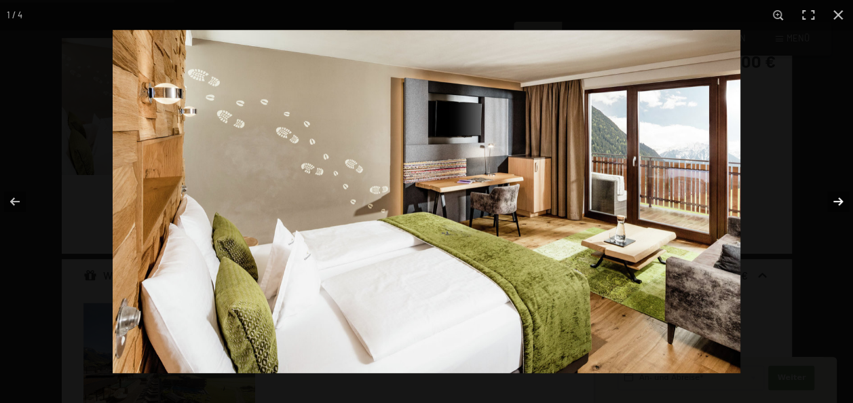
click at [842, 202] on button "button" at bounding box center [830, 202] width 48 height 68
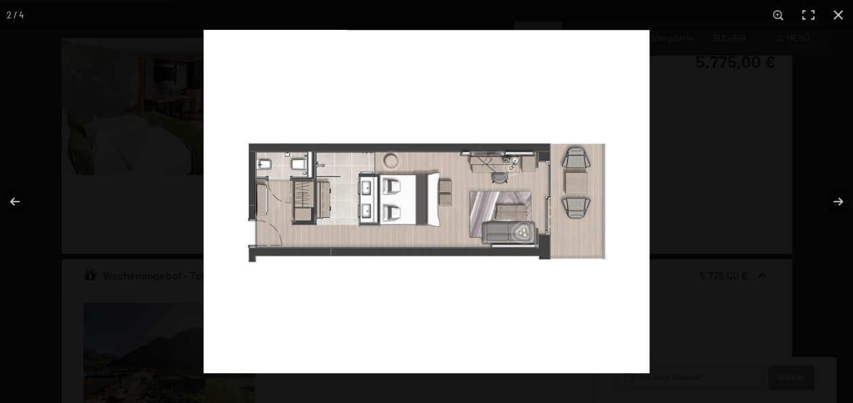
click at [349, 204] on img at bounding box center [427, 202] width 446 height 344
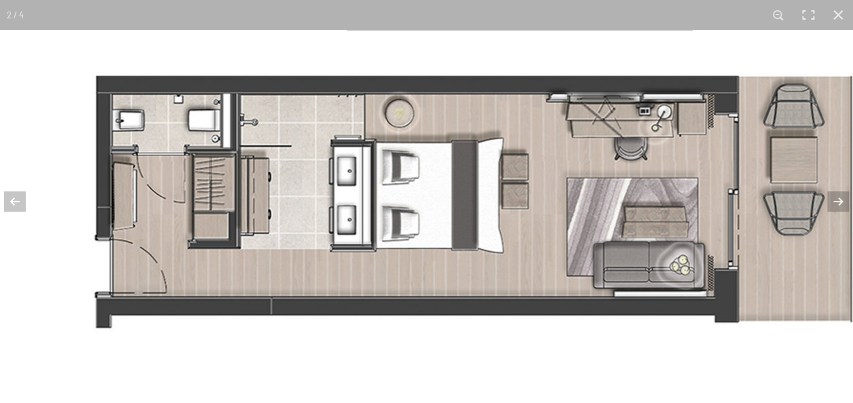
click at [338, 217] on img at bounding box center [475, 200] width 951 height 732
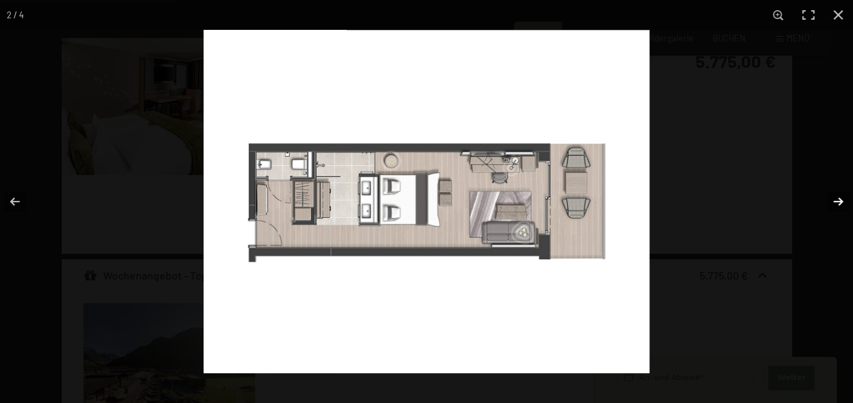
click at [832, 202] on button "button" at bounding box center [830, 202] width 48 height 68
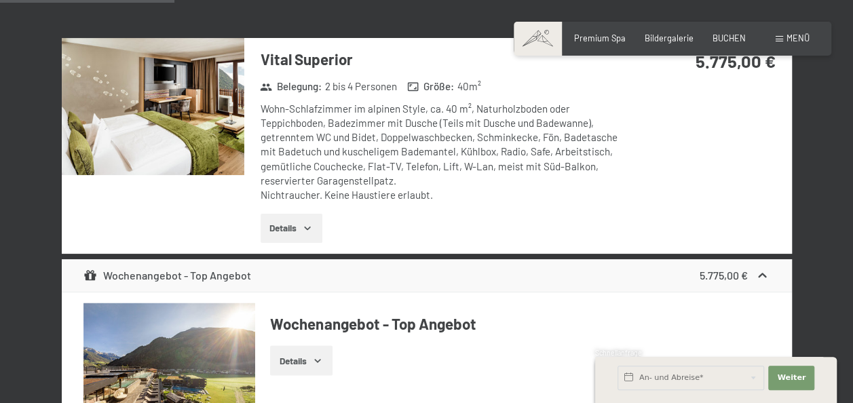
click at [0, 0] on button "button" at bounding box center [0, 0] width 0 height 0
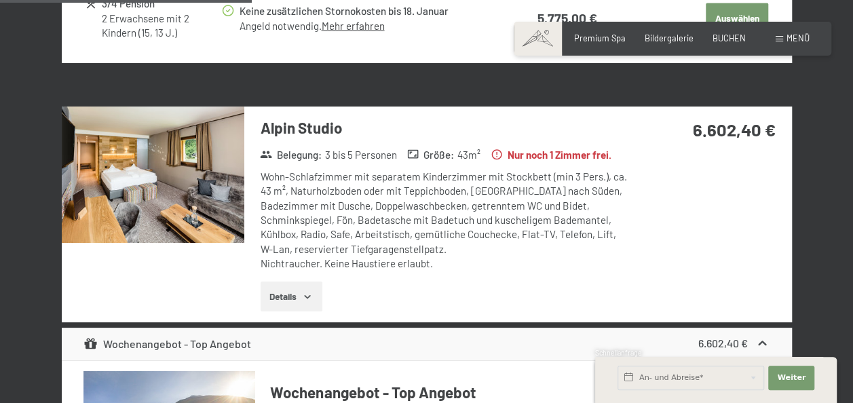
scroll to position [1482, 0]
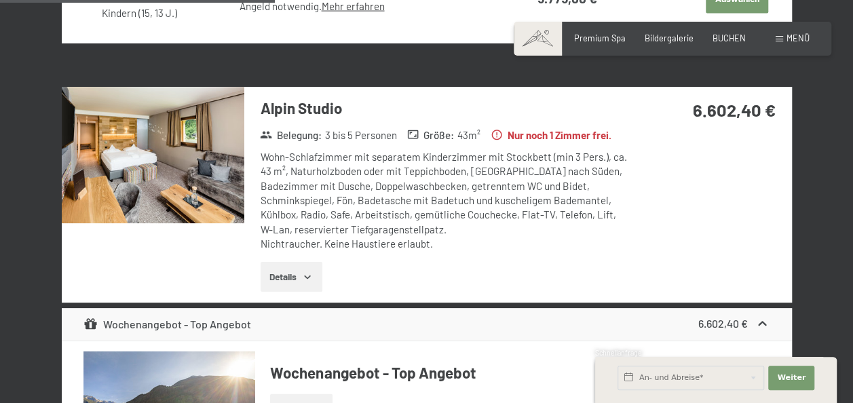
click at [232, 194] on img at bounding box center [153, 155] width 183 height 137
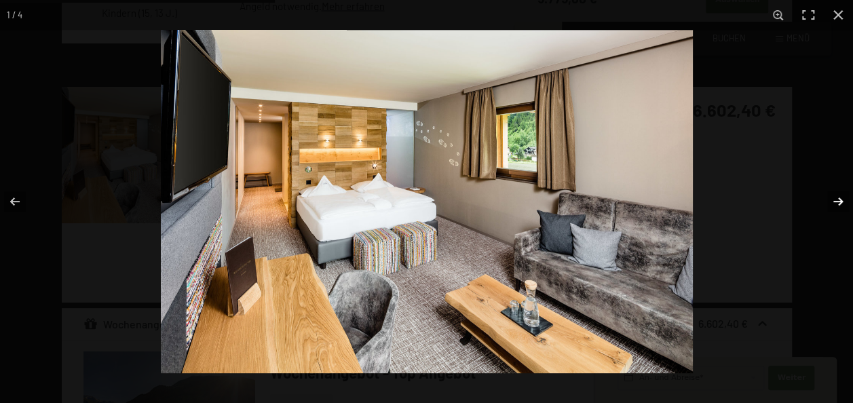
click at [838, 198] on button "button" at bounding box center [830, 202] width 48 height 68
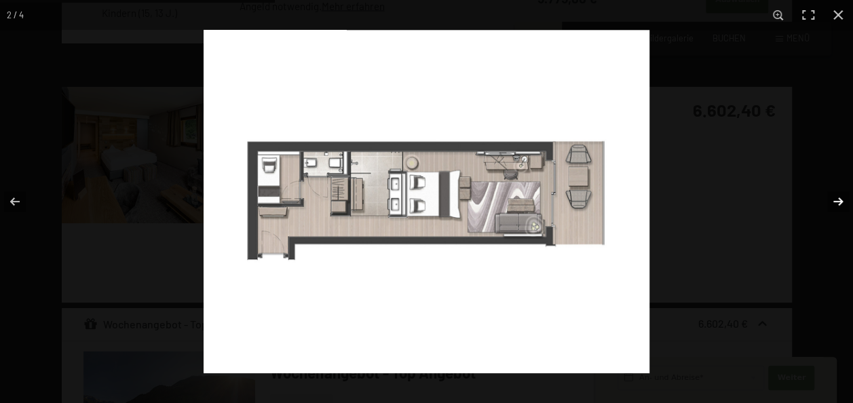
click at [830, 197] on button "button" at bounding box center [830, 202] width 48 height 68
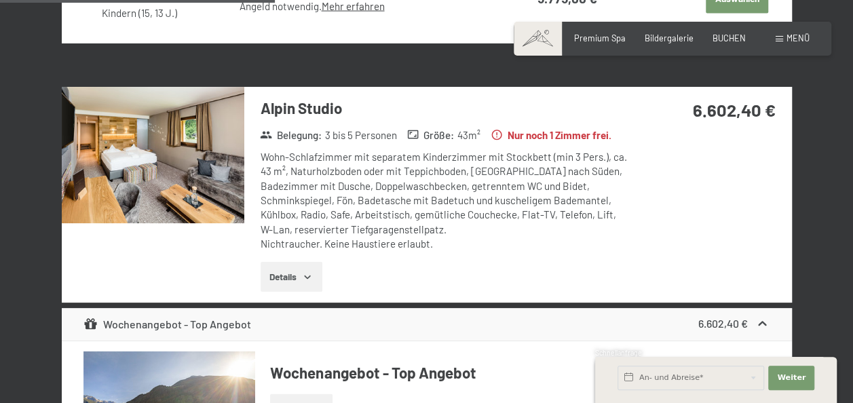
click at [0, 0] on button "button" at bounding box center [0, 0] width 0 height 0
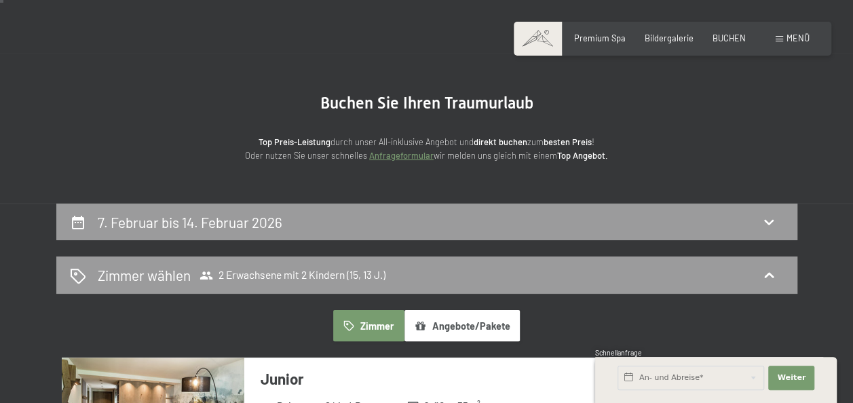
scroll to position [0, 0]
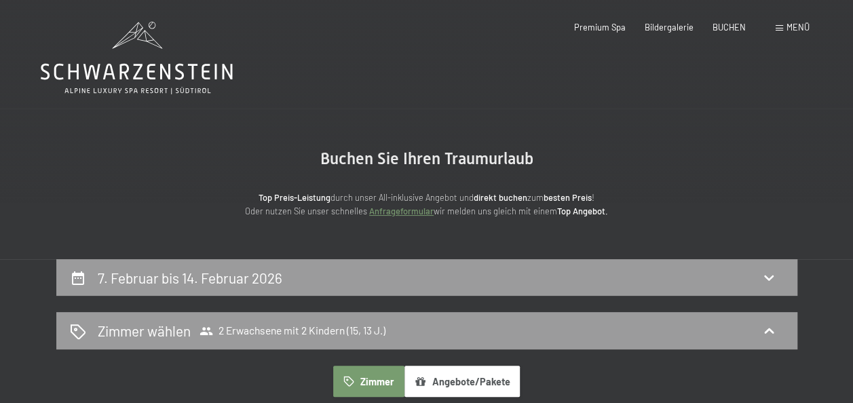
click at [126, 69] on icon at bounding box center [137, 58] width 192 height 73
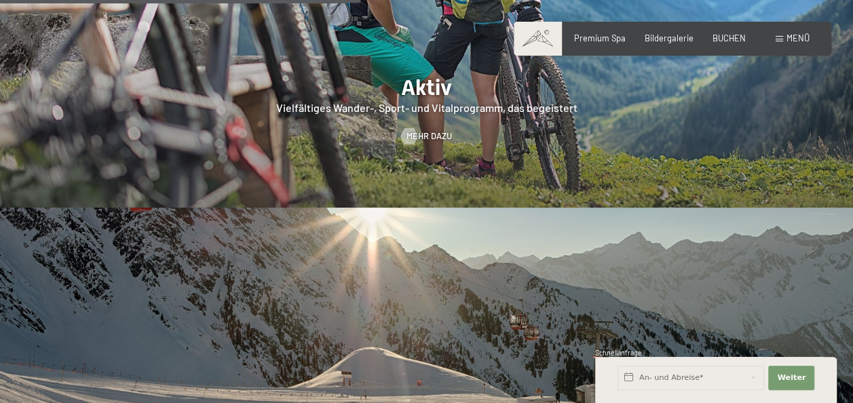
scroll to position [2444, 0]
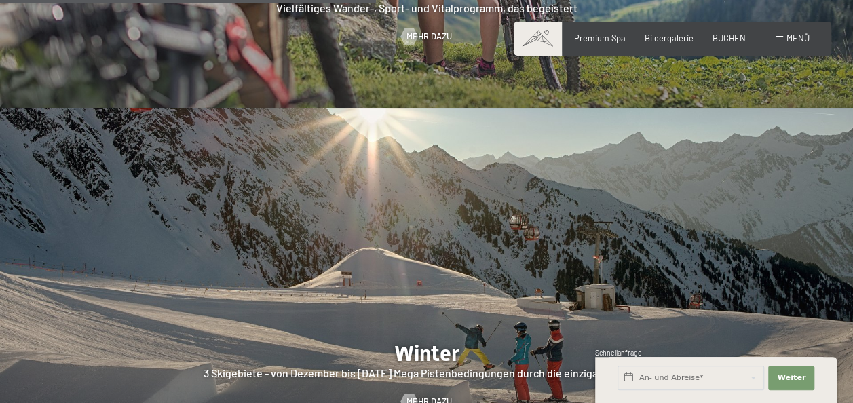
click at [464, 142] on img at bounding box center [426, 290] width 853 height 365
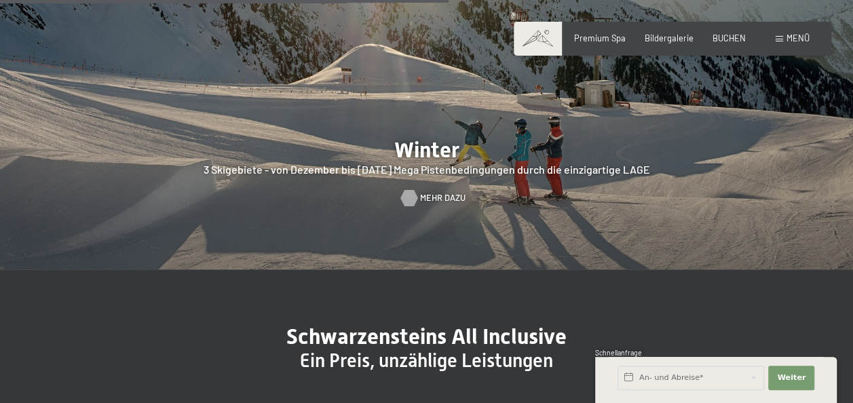
click at [426, 192] on span "Mehr dazu" at bounding box center [442, 198] width 45 height 12
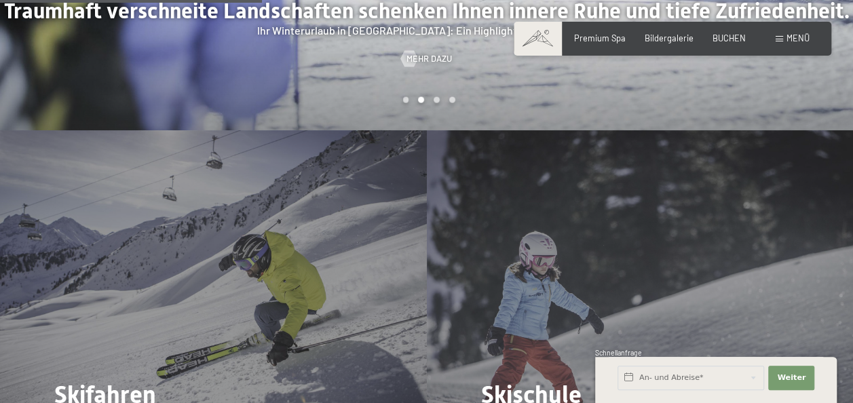
scroll to position [1222, 0]
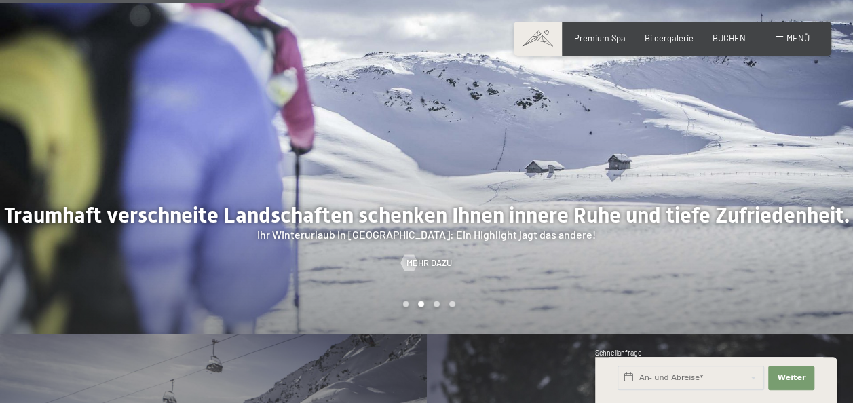
click at [125, 115] on div at bounding box center [213, 151] width 427 height 365
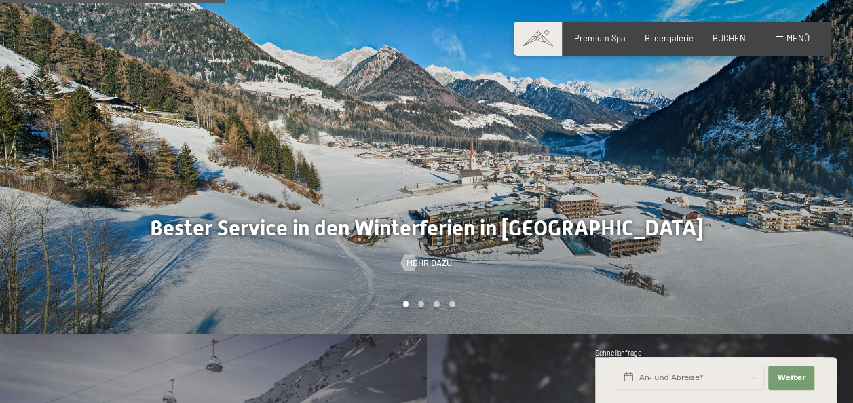
click at [96, 122] on div at bounding box center [213, 151] width 427 height 365
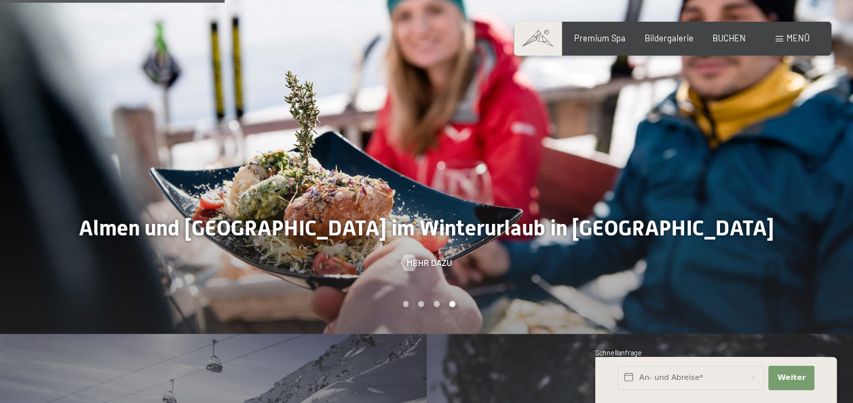
click at [94, 122] on div at bounding box center [213, 151] width 427 height 365
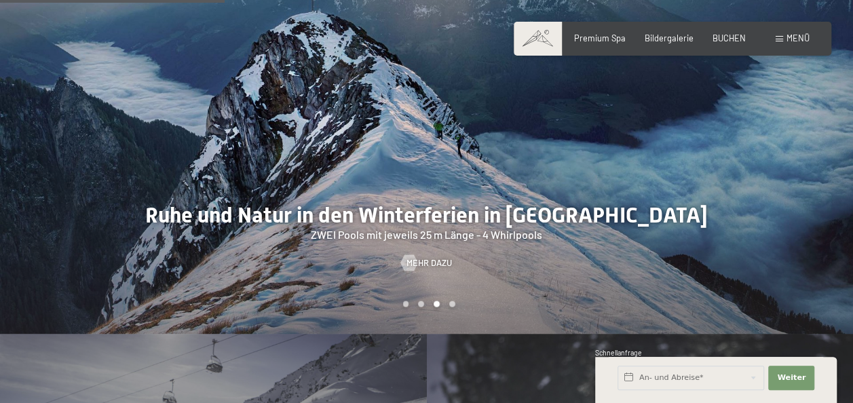
click at [95, 122] on div at bounding box center [213, 151] width 427 height 365
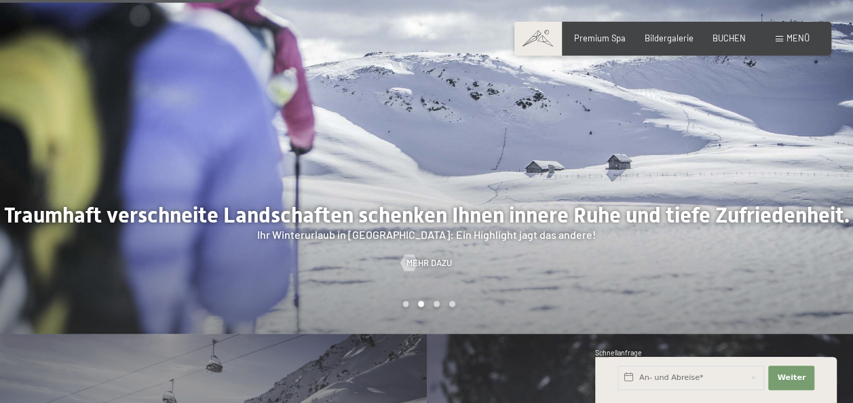
click at [95, 122] on div at bounding box center [213, 151] width 427 height 365
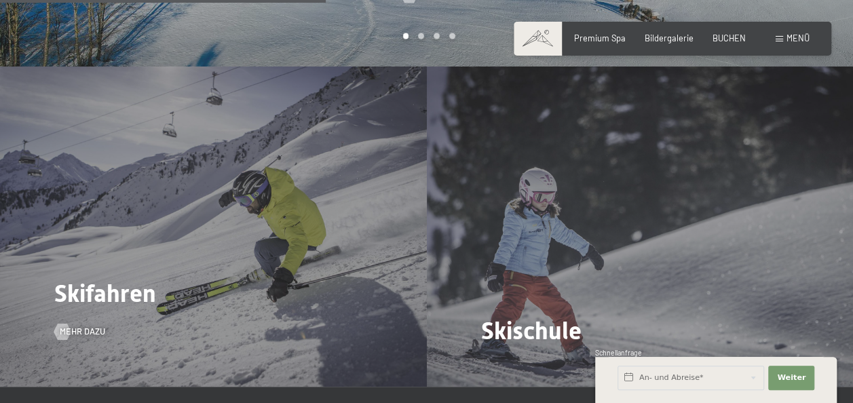
scroll to position [1494, 0]
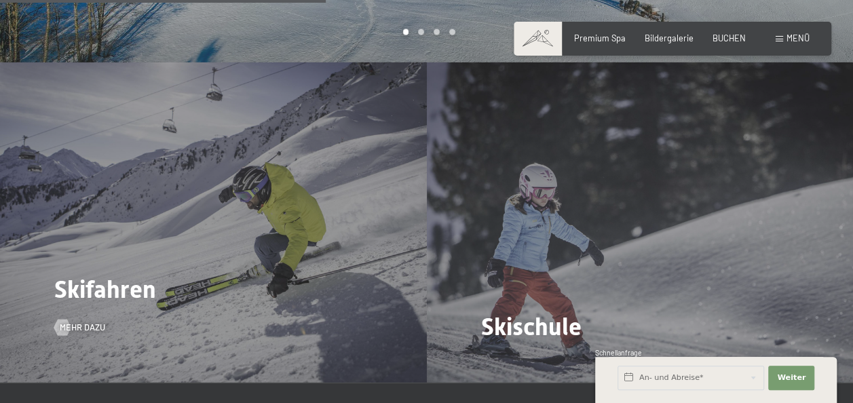
click at [130, 187] on div "Skifahren Mehr dazu" at bounding box center [213, 222] width 427 height 320
click at [72, 322] on link "Mehr dazu" at bounding box center [79, 328] width 51 height 12
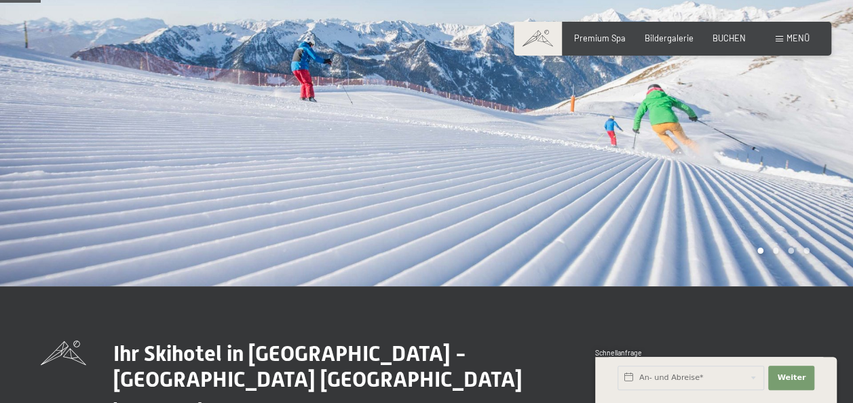
scroll to position [68, 0]
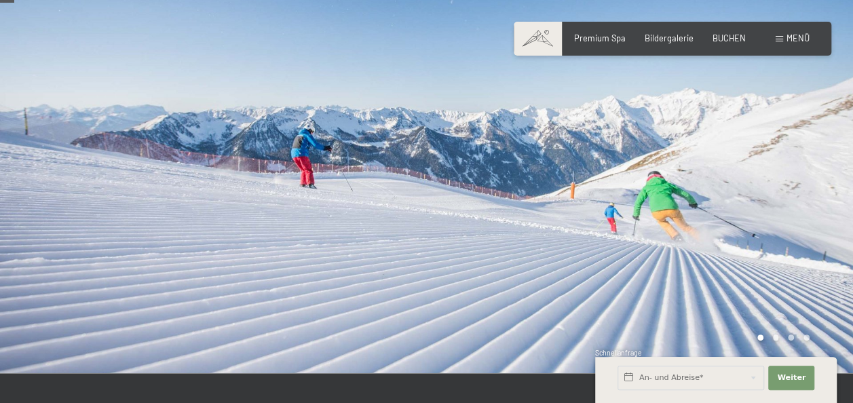
click at [149, 191] on div at bounding box center [213, 152] width 427 height 441
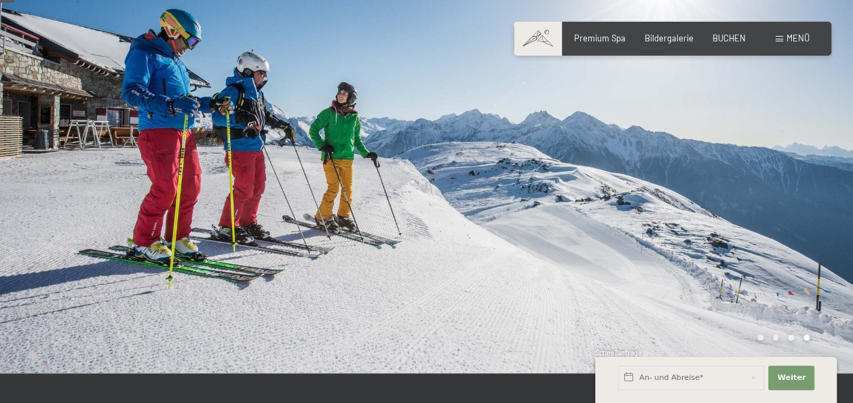
click at [148, 191] on div at bounding box center [213, 152] width 427 height 441
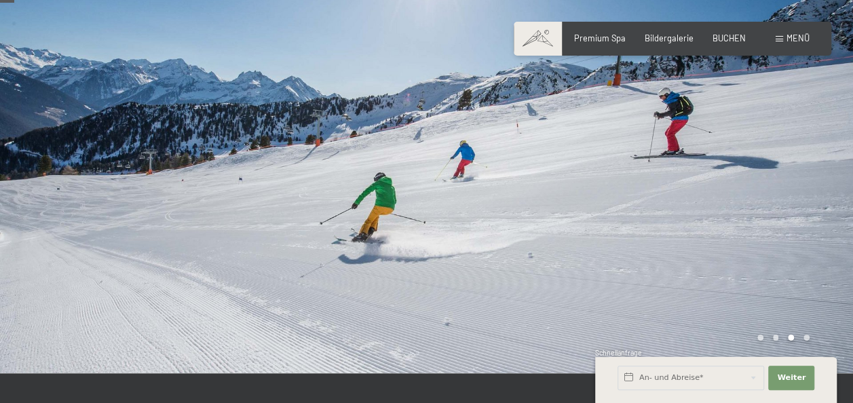
click at [148, 191] on div at bounding box center [213, 152] width 427 height 441
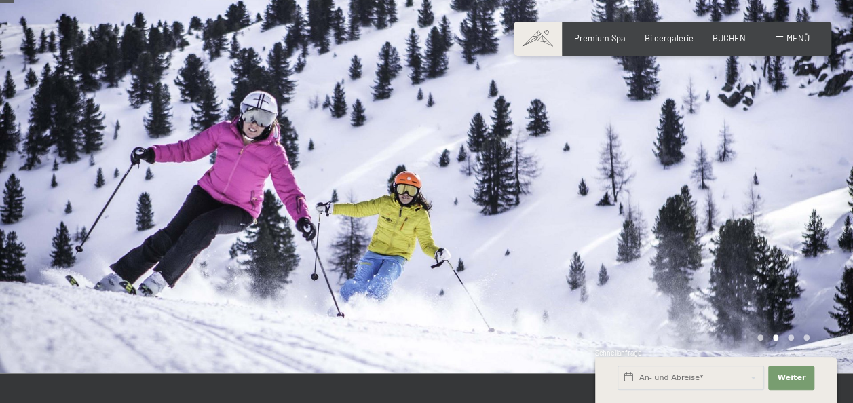
click at [146, 191] on div at bounding box center [213, 152] width 427 height 441
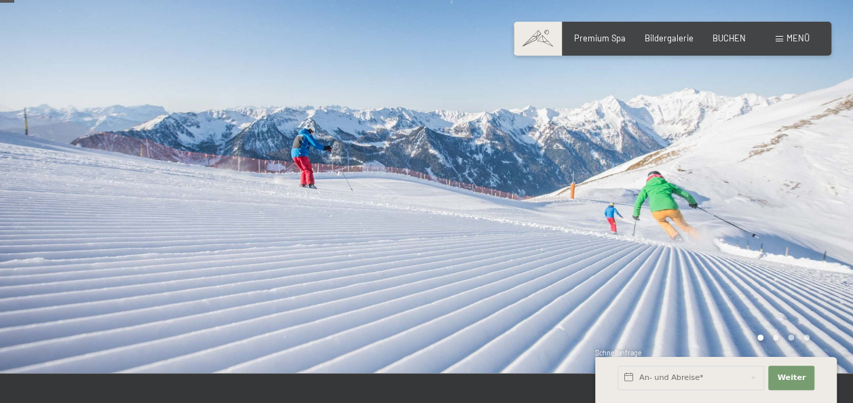
click at [143, 187] on div at bounding box center [213, 152] width 427 height 441
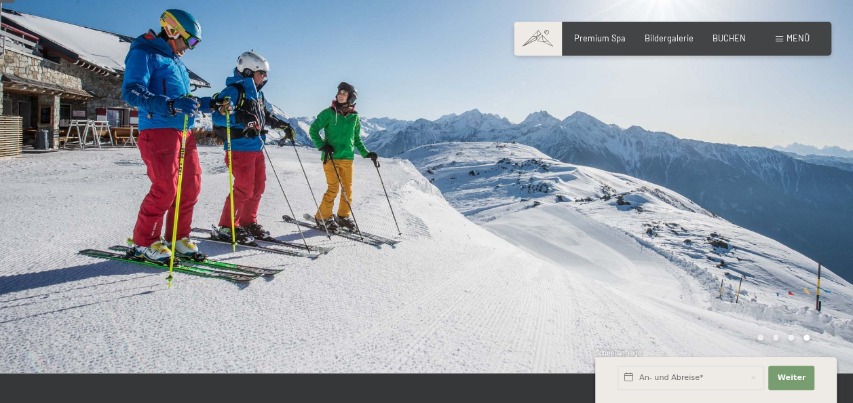
click at [143, 185] on div at bounding box center [213, 152] width 427 height 441
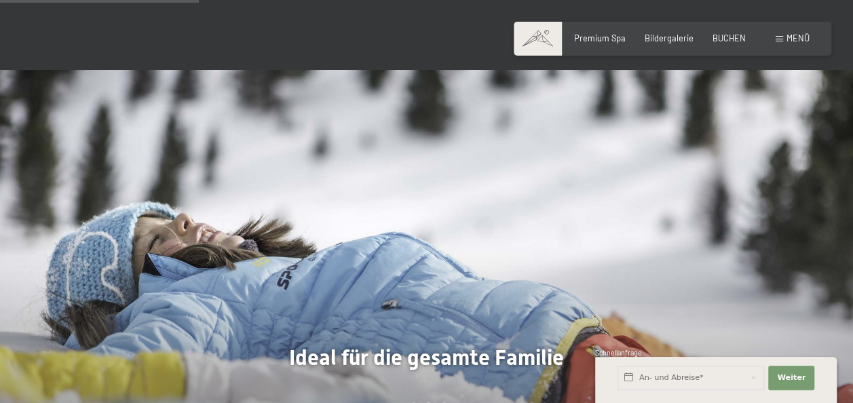
scroll to position [1018, 0]
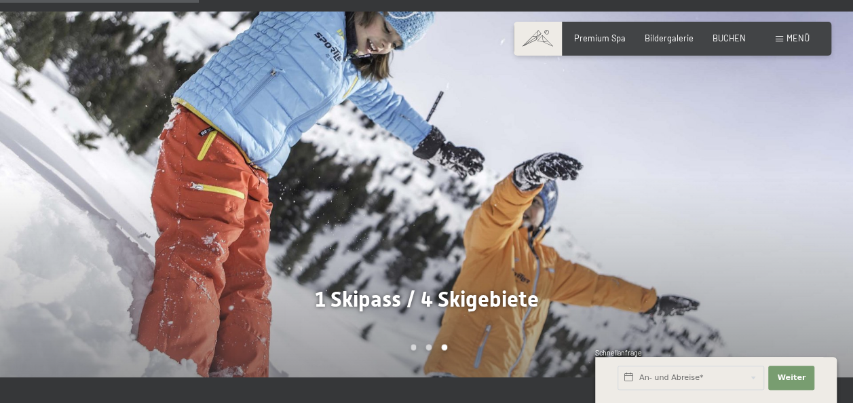
click at [566, 166] on div at bounding box center [640, 194] width 427 height 365
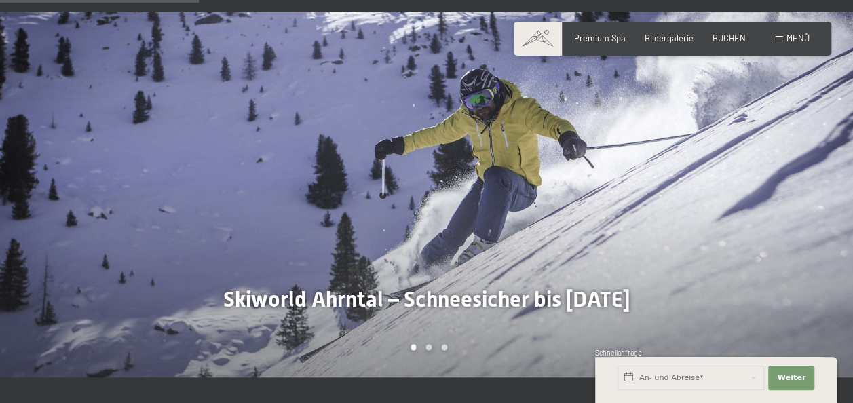
click at [565, 166] on div at bounding box center [640, 194] width 427 height 365
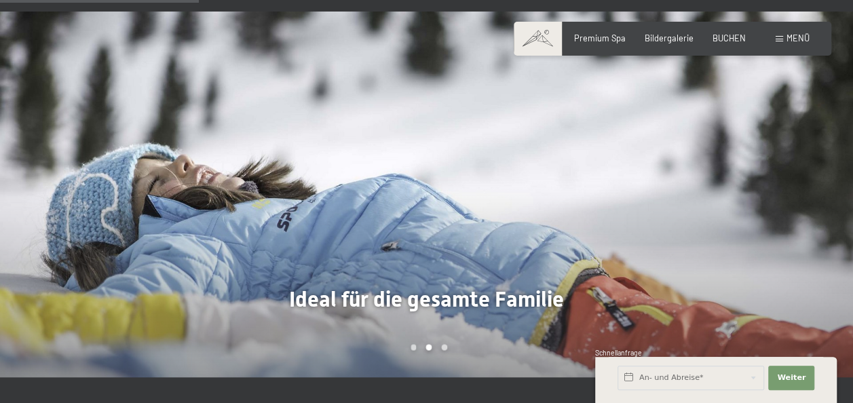
click at [565, 166] on div at bounding box center [640, 194] width 427 height 365
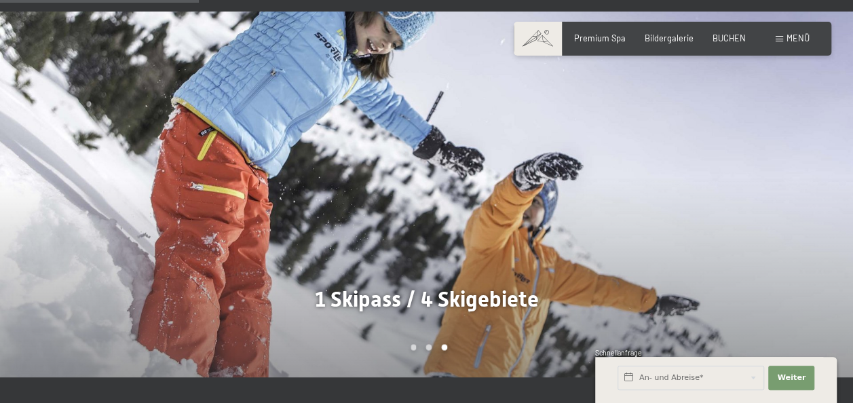
click at [71, 194] on div at bounding box center [213, 194] width 427 height 365
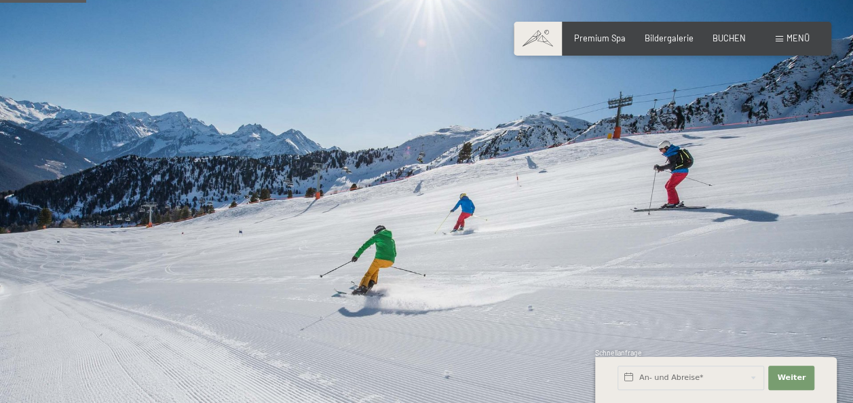
scroll to position [0, 0]
